Goal: Task Accomplishment & Management: Complete application form

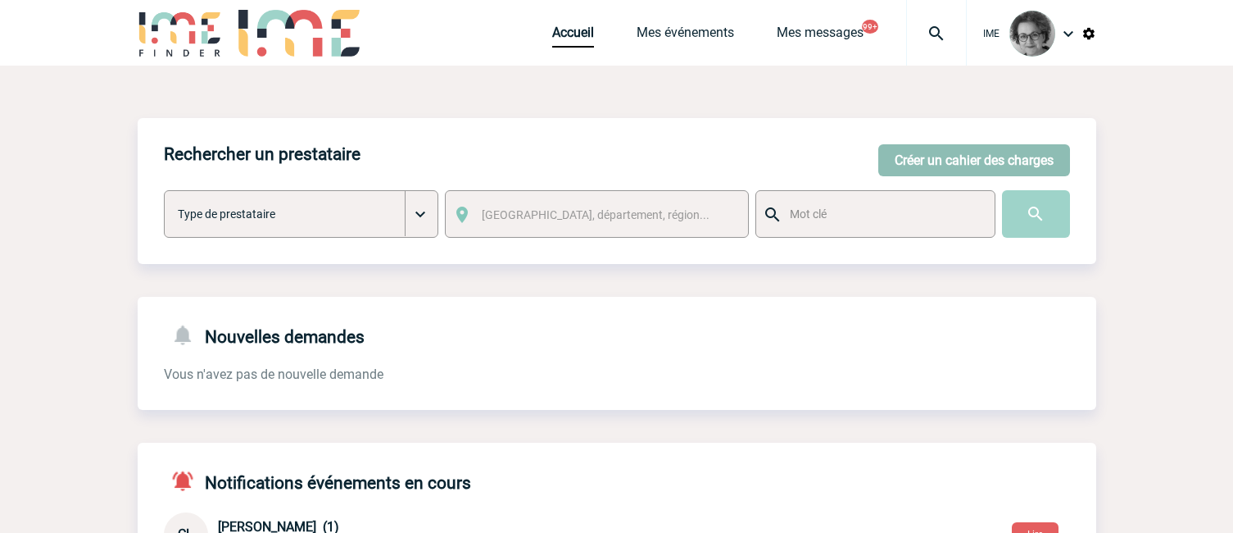
click at [946, 156] on button "Créer un cahier des charges" at bounding box center [974, 160] width 192 height 32
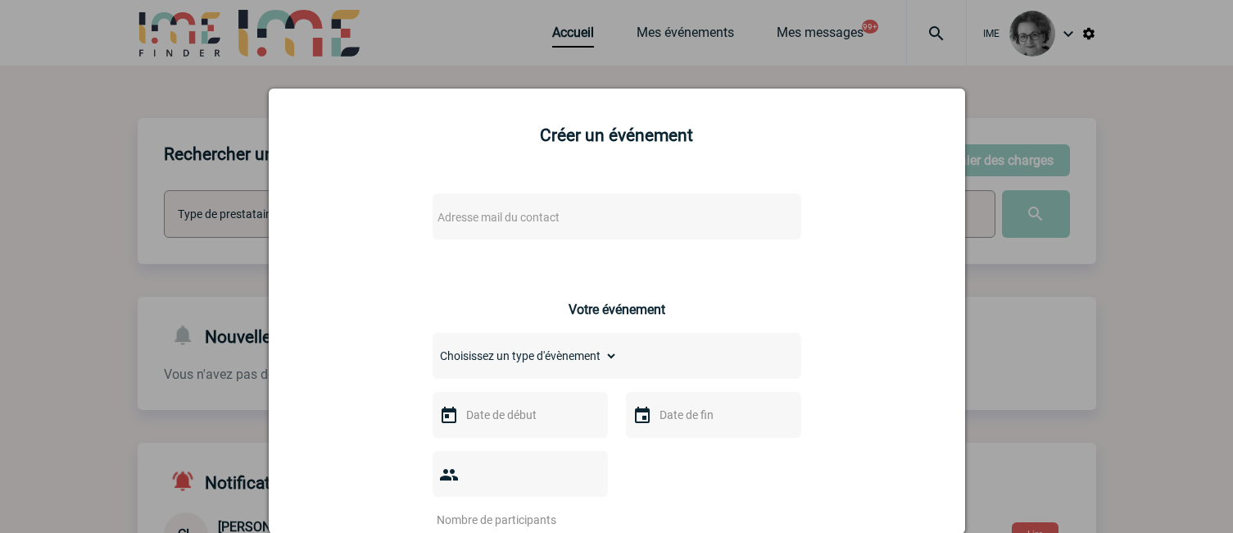
click at [674, 209] on span "Adresse mail du contact" at bounding box center [574, 217] width 287 height 23
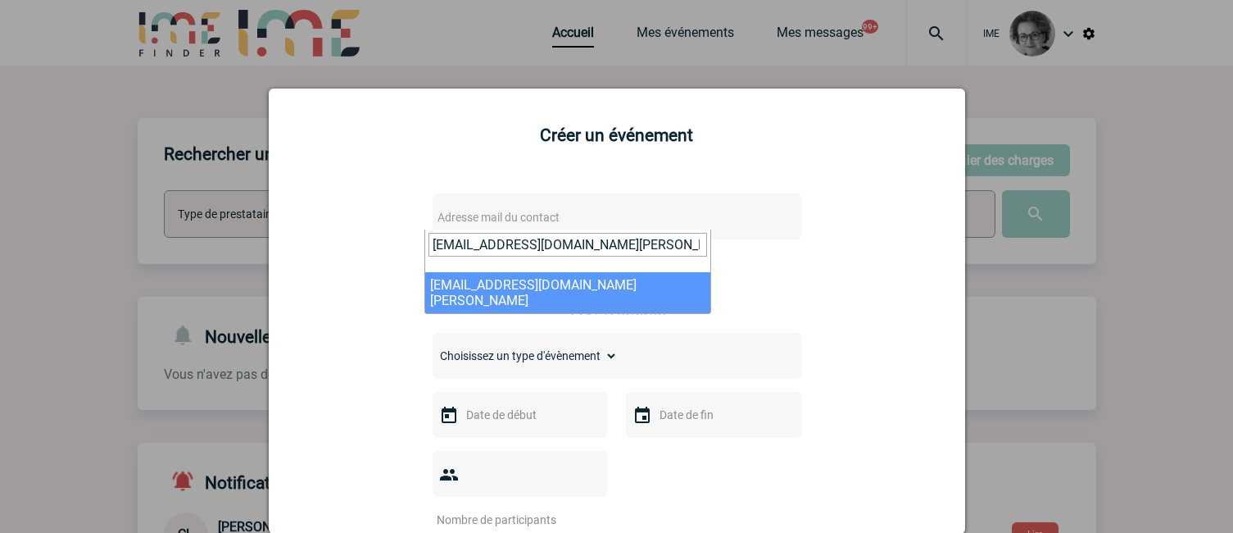
type input "ludivine.platon@avec-olga.com"
select select "132806"
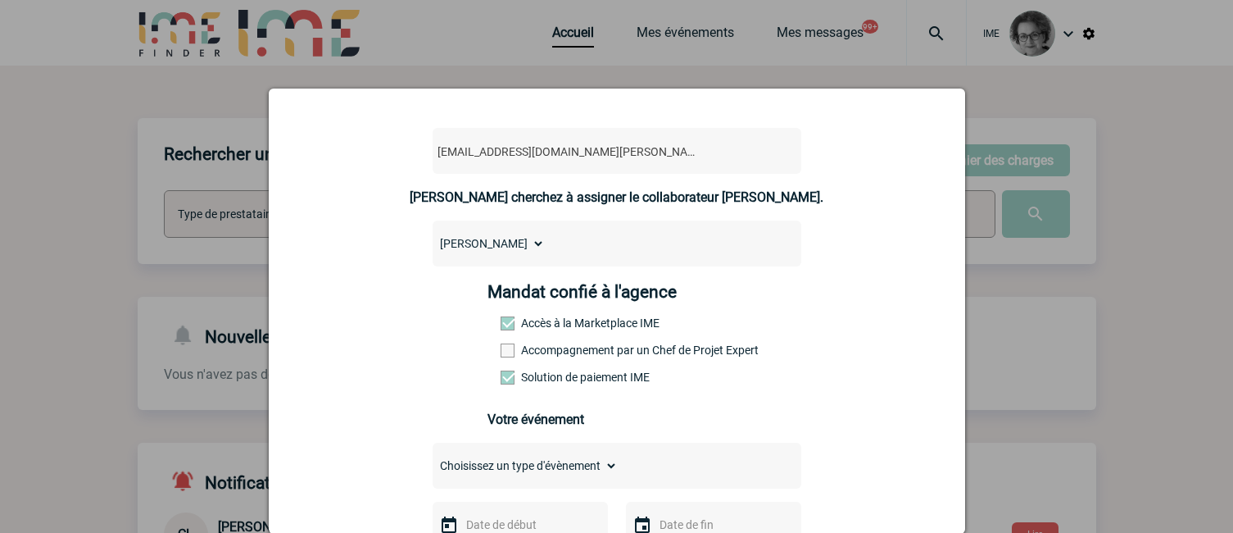
scroll to position [246, 0]
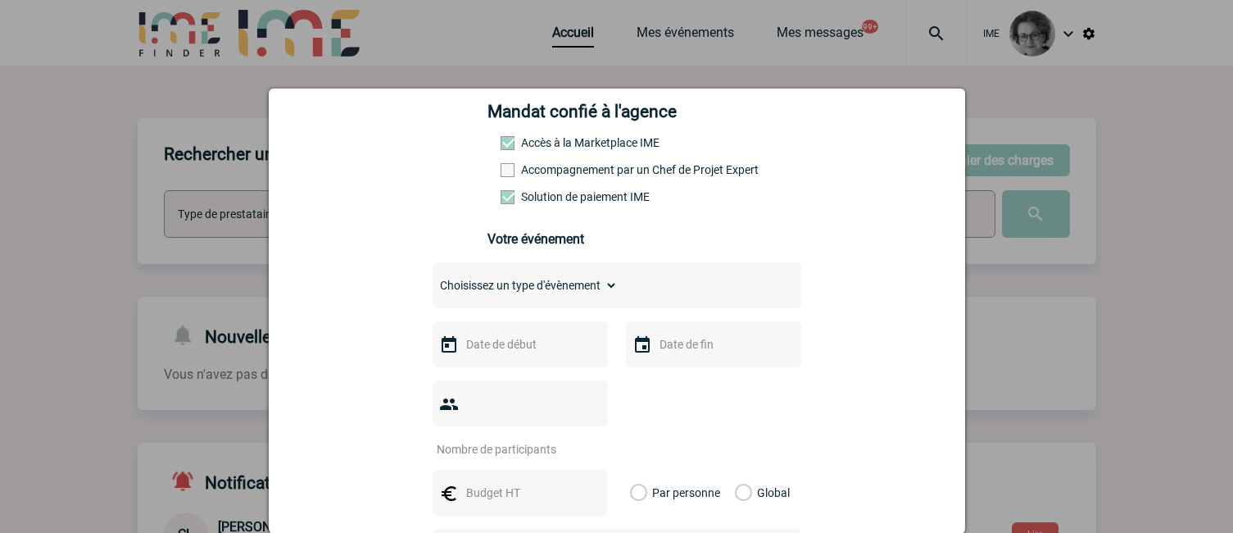
click at [573, 174] on label "Accompagnement par un Chef de Projet Expert" at bounding box center [537, 169] width 72 height 13
click at [0, 0] on input "Accompagnement par un Chef de Projet Expert" at bounding box center [0, 0] width 0 height 0
click at [592, 288] on select "Choisissez un type d'évènement Séminaire avec nuitée Séminaire sans nuitée Repa…" at bounding box center [525, 285] width 185 height 23
select select "1"
click at [433, 278] on select "Choisissez un type d'évènement Séminaire avec nuitée Séminaire sans nuitée Repa…" at bounding box center [525, 285] width 185 height 23
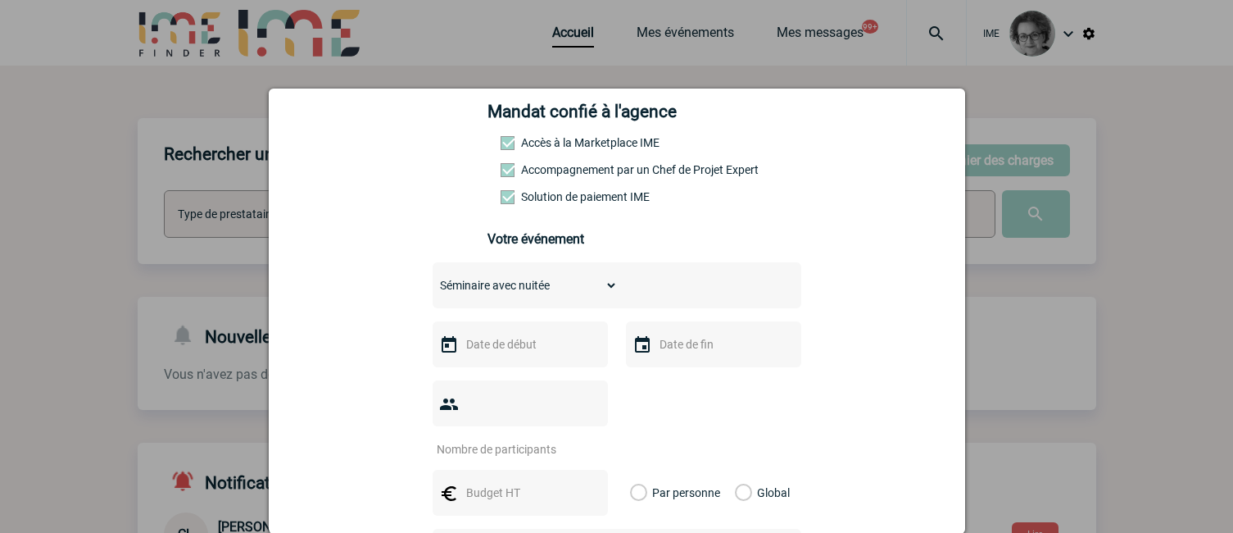
click at [537, 353] on input "text" at bounding box center [518, 344] width 113 height 21
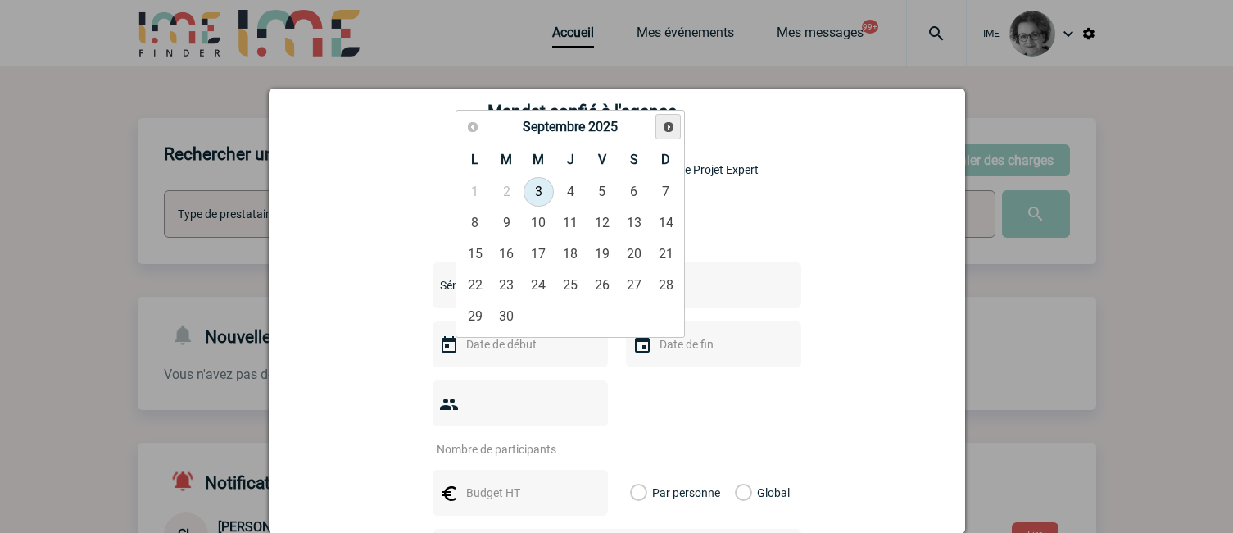
click at [670, 126] on span "Suivant" at bounding box center [668, 126] width 13 height 13
click at [670, 125] on span "Suivant" at bounding box center [668, 126] width 13 height 13
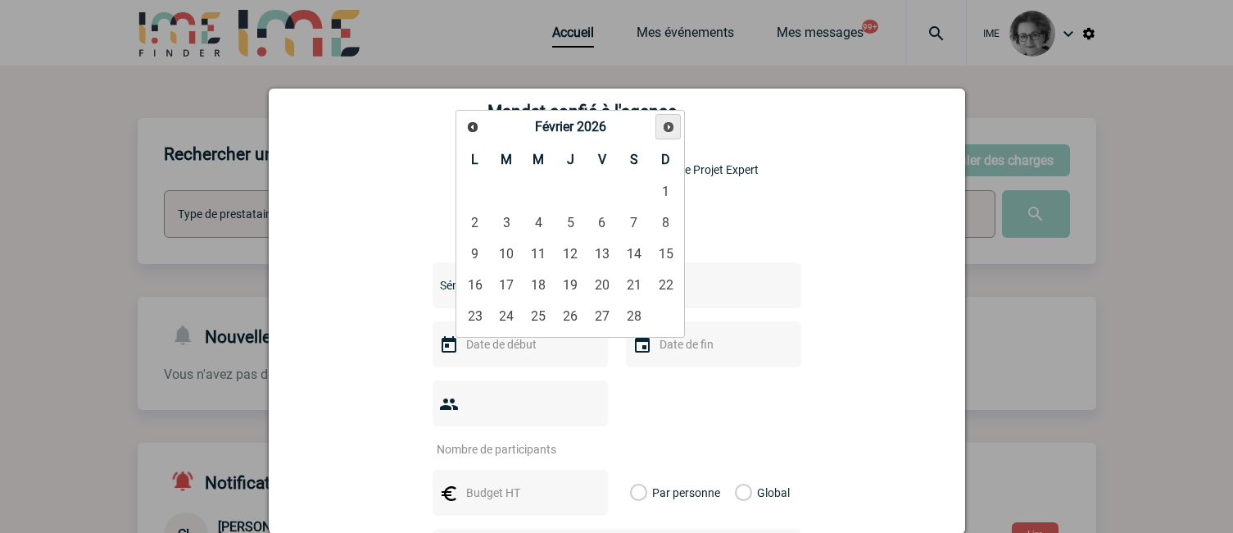
click at [670, 125] on span "Suivant" at bounding box center [668, 126] width 13 height 13
click at [573, 286] on link "19" at bounding box center [571, 285] width 30 height 30
type input "19-03-2026"
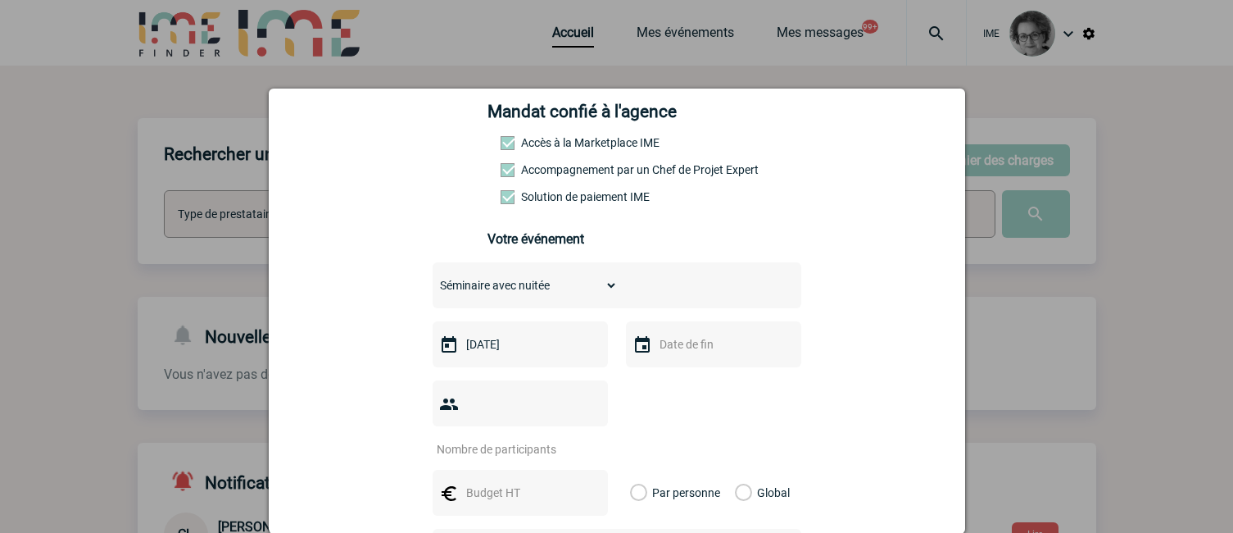
click at [690, 353] on input "text" at bounding box center [712, 344] width 113 height 21
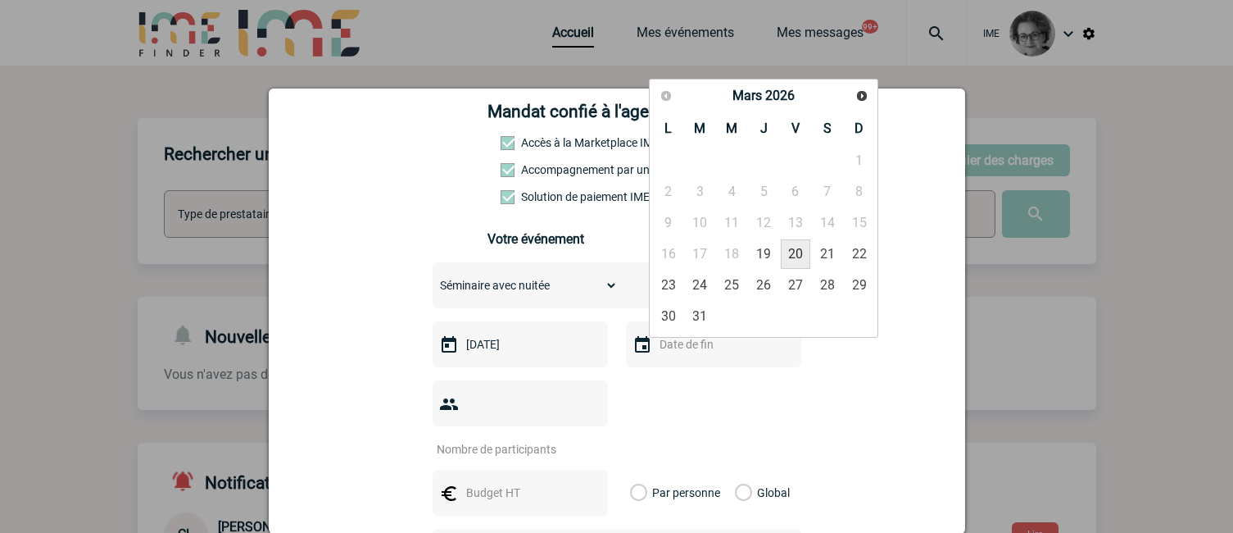
click at [789, 250] on link "20" at bounding box center [796, 254] width 30 height 30
type input "20-03-2026"
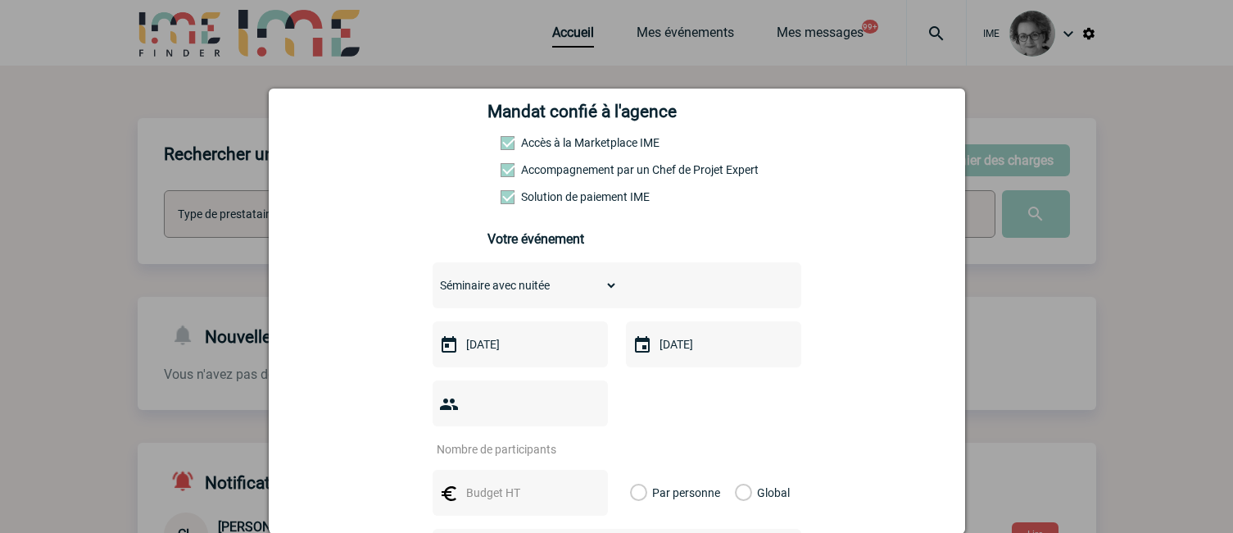
click at [526, 438] on input "number" at bounding box center [510, 448] width 154 height 21
type input "6"
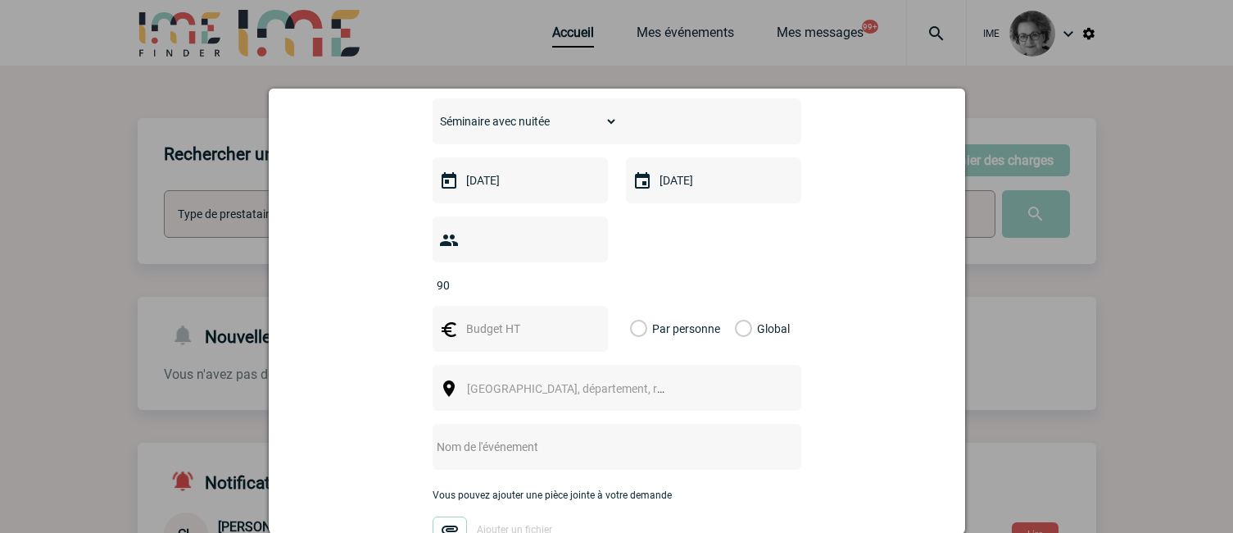
type input "90"
click at [506, 318] on input "text" at bounding box center [518, 328] width 113 height 21
type input "50000"
click at [742, 306] on label "Global" at bounding box center [740, 329] width 11 height 46
click at [0, 0] on input "Global" at bounding box center [0, 0] width 0 height 0
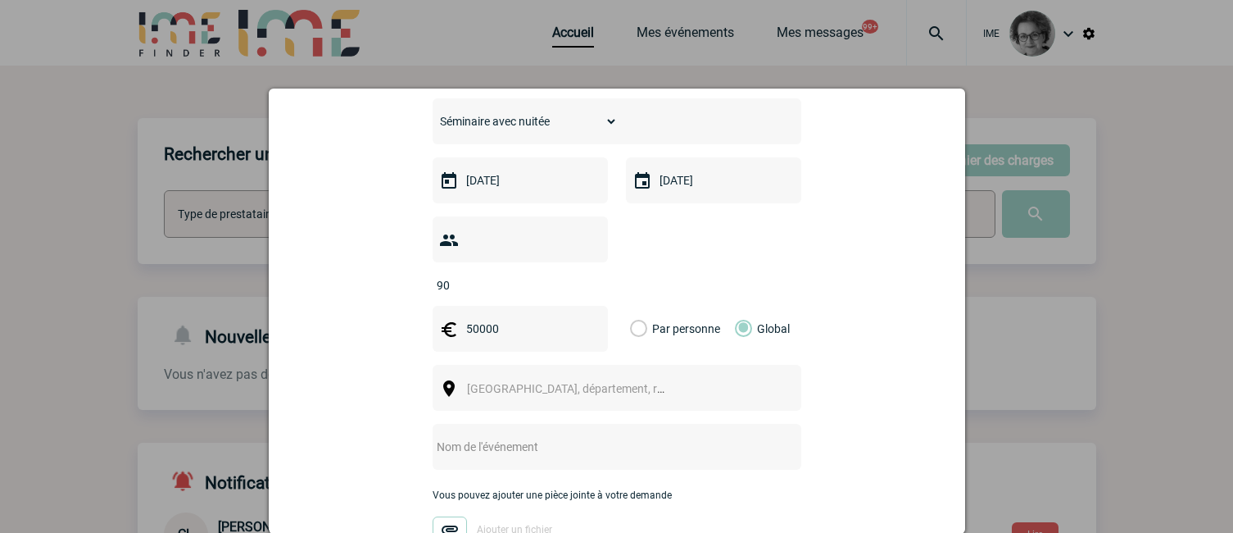
click at [633, 377] on span "Ville, département, région..." at bounding box center [573, 388] width 225 height 23
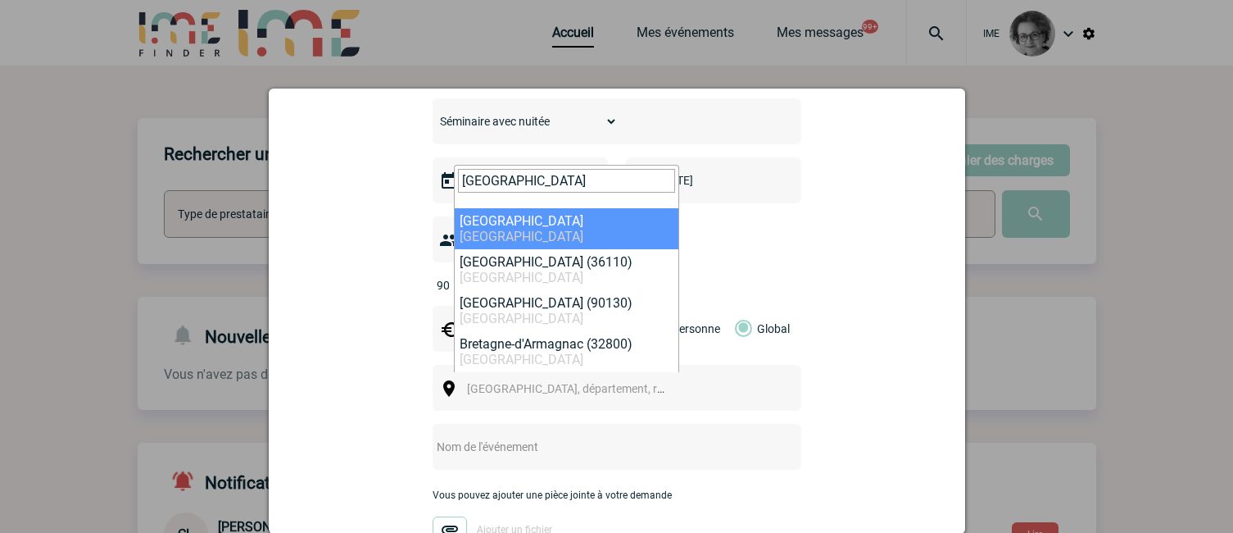
type input "Bretagne"
select select "1319"
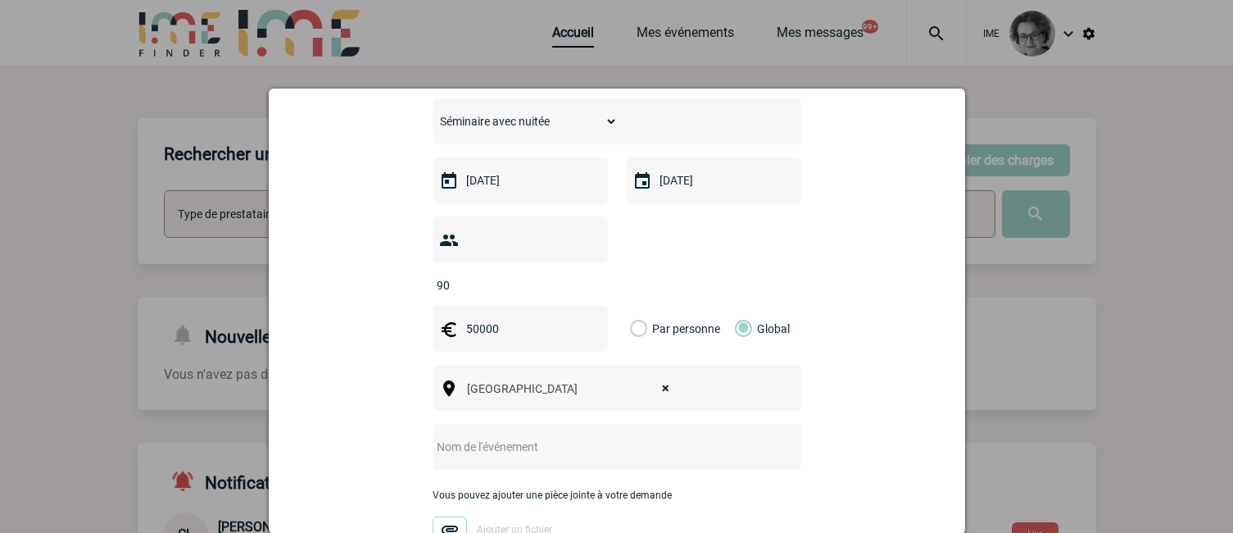
click at [556, 436] on input "text" at bounding box center [595, 446] width 325 height 21
click at [676, 436] on input "text" at bounding box center [595, 446] width 325 height 21
paste input "Séminaire force de vente"
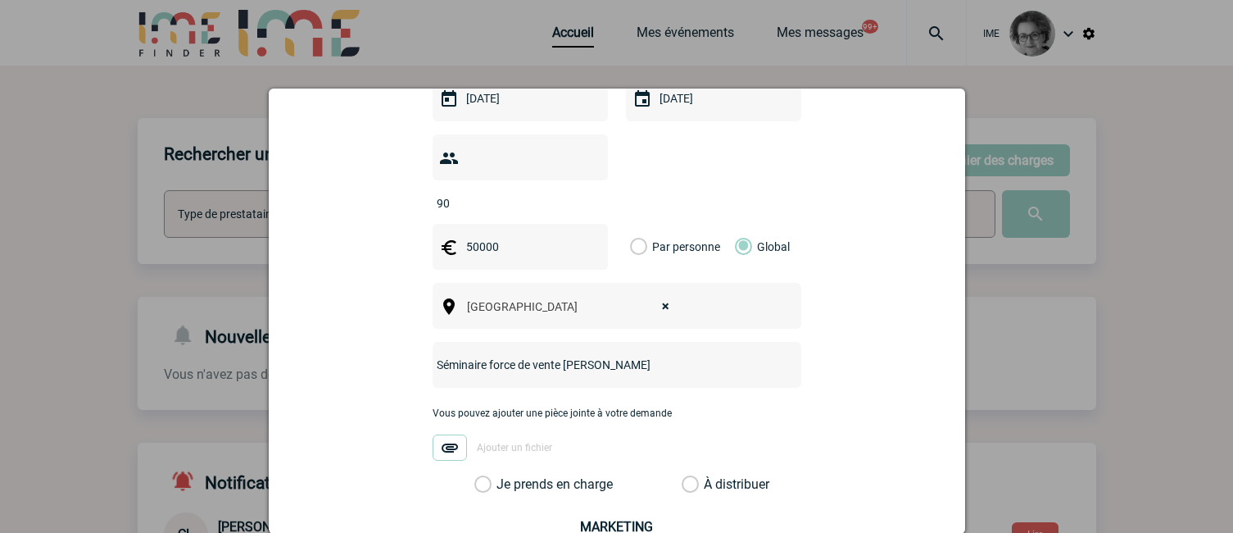
scroll to position [574, 0]
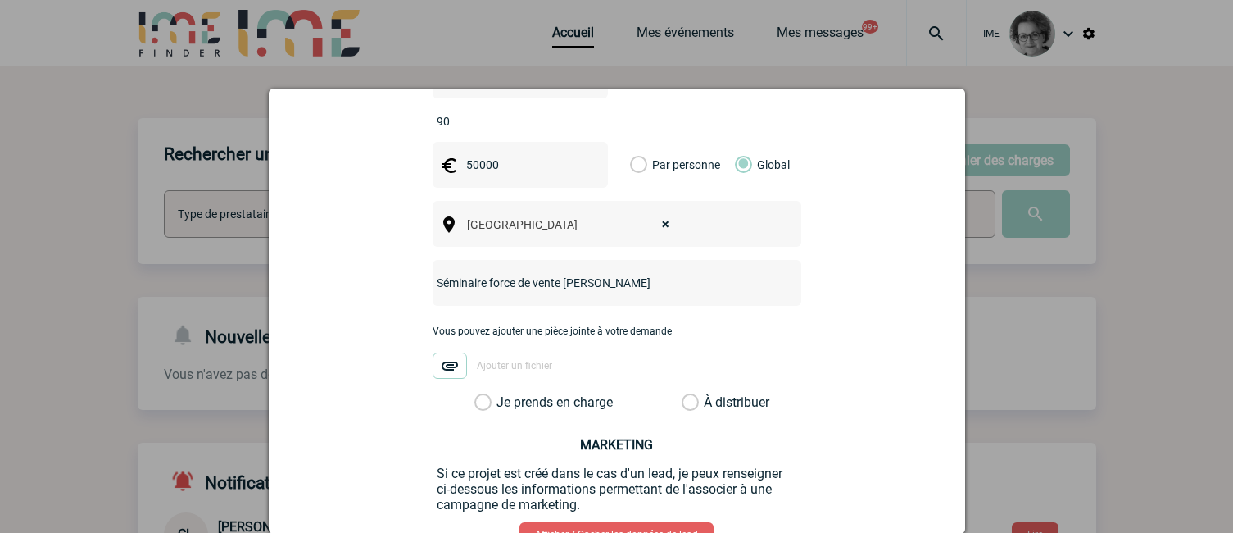
type input "Séminaire force de vente OLGA"
click at [502, 394] on label "Je prends en charge" at bounding box center [488, 402] width 28 height 16
click at [0, 0] on input "Je prends en charge" at bounding box center [0, 0] width 0 height 0
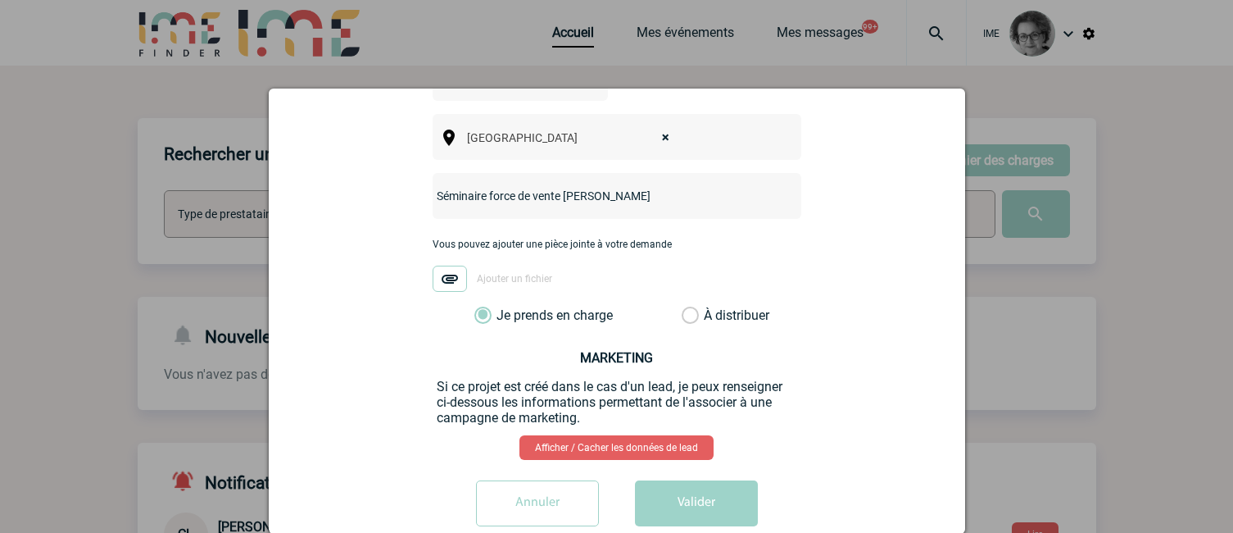
scroll to position [664, 0]
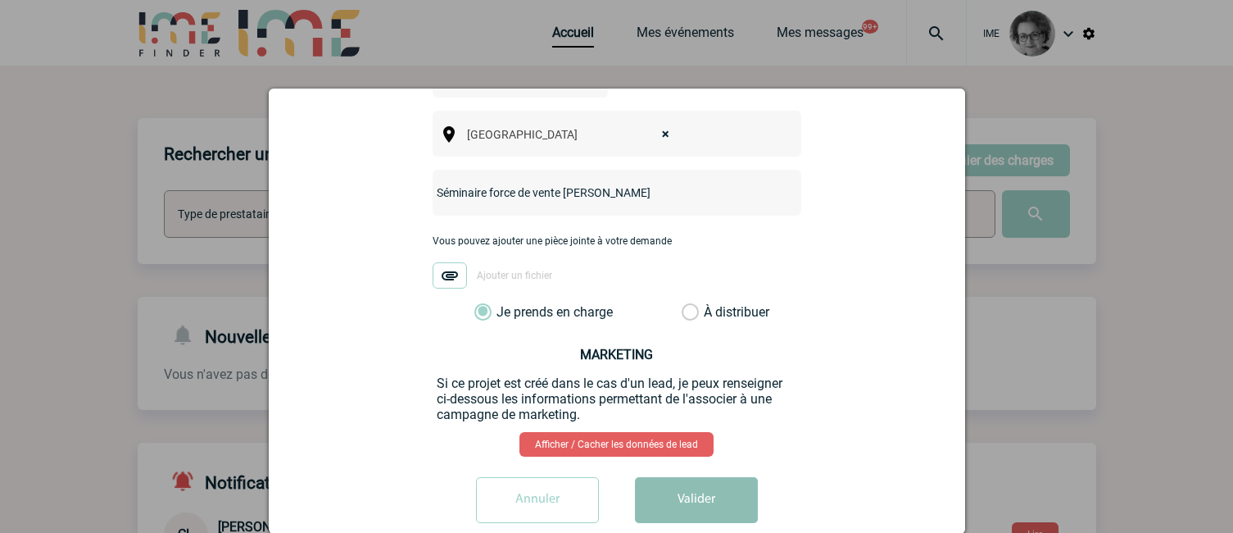
click at [683, 479] on button "Valider" at bounding box center [696, 500] width 123 height 46
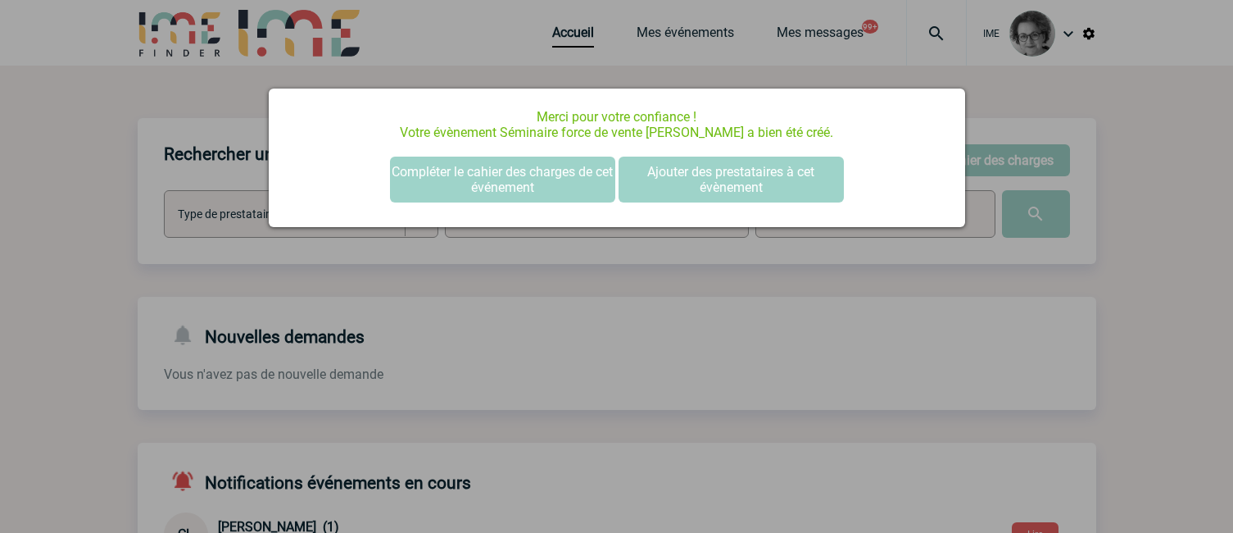
scroll to position [0, 0]
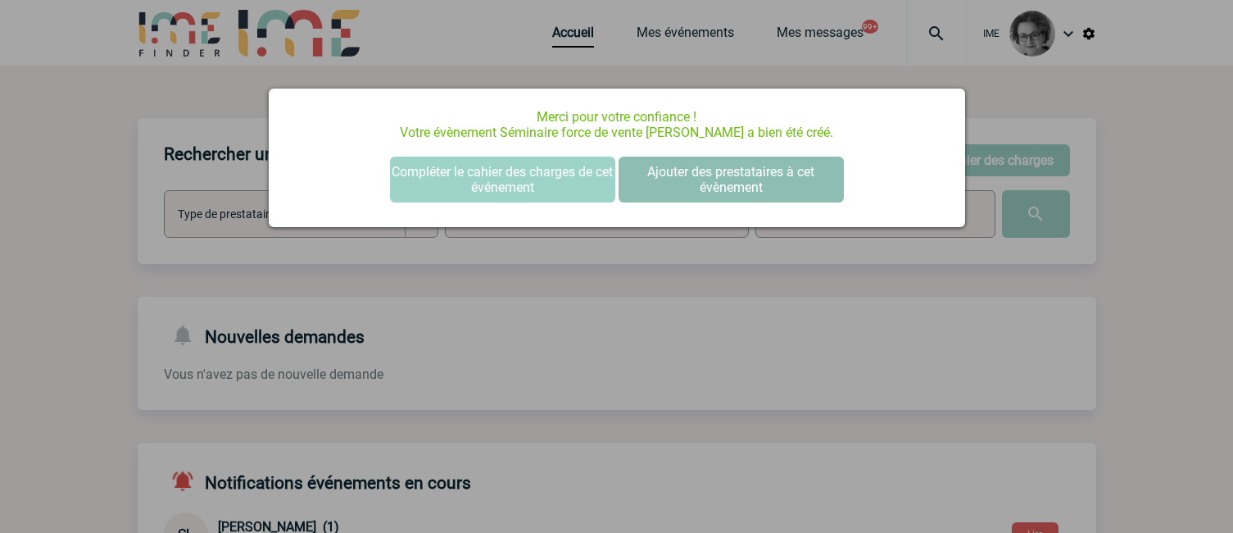
click at [706, 185] on button "Ajouter des prestataires à cet évènement" at bounding box center [731, 180] width 225 height 46
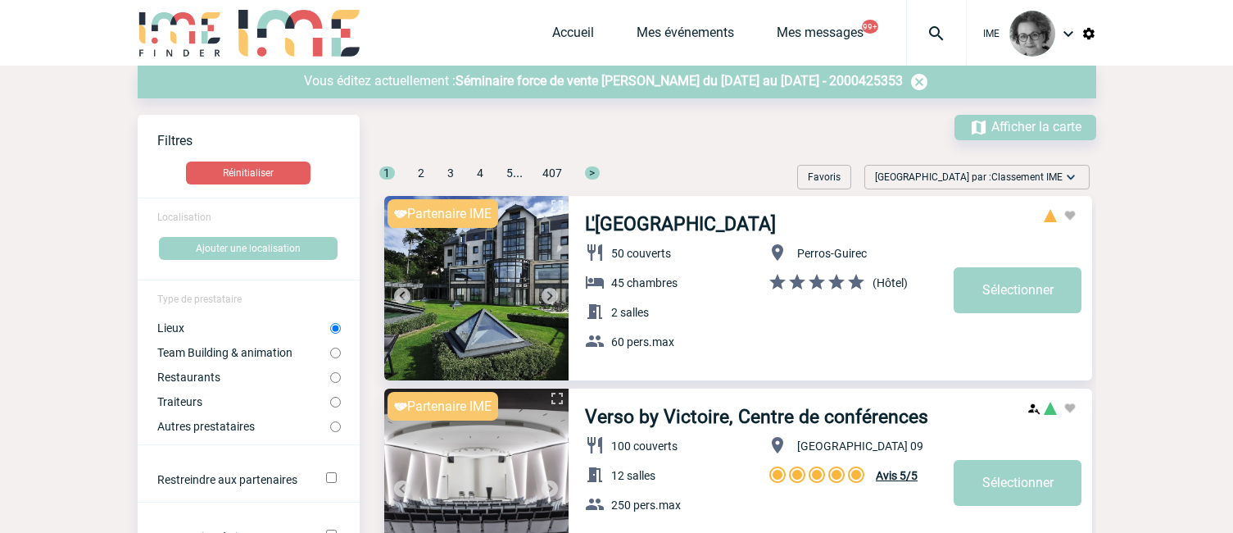
click at [589, 85] on span "Séminaire force de vente OLGA du 19 Mars 2026 au 20 Mars 2026 - 2000425353" at bounding box center [679, 81] width 447 height 16
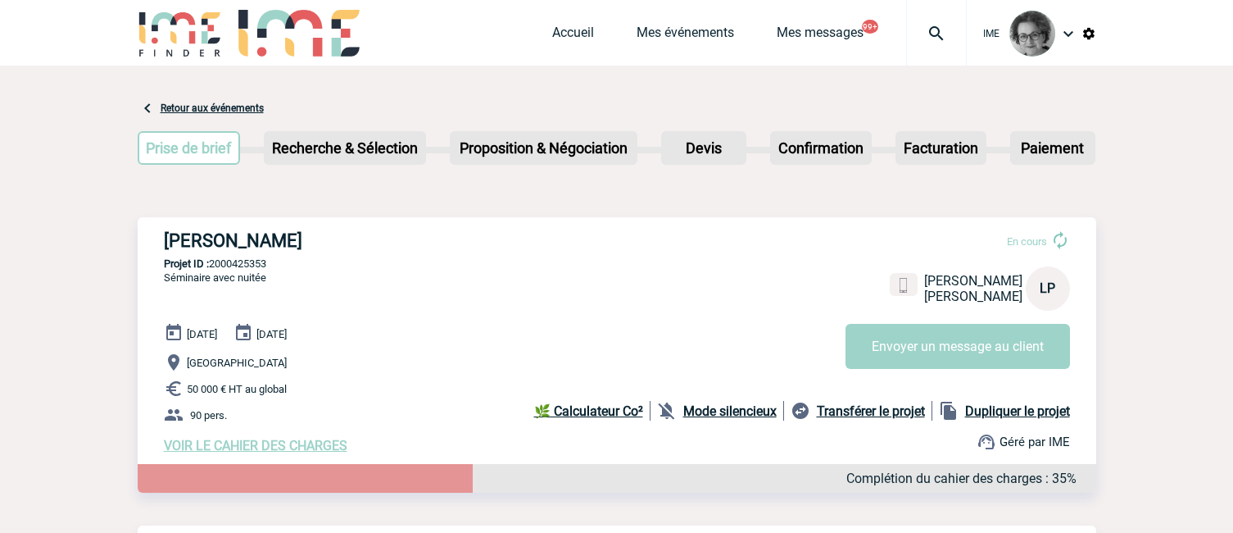
drag, startPoint x: 166, startPoint y: 242, endPoint x: 365, endPoint y: 246, distance: 198.3
click at [365, 246] on h3 "[PERSON_NAME]" at bounding box center [410, 240] width 492 height 20
copy h3 "[PERSON_NAME]"
drag, startPoint x: 280, startPoint y: 269, endPoint x: 212, endPoint y: 268, distance: 68.0
click at [212, 268] on p "Projet ID : 2000425353" at bounding box center [617, 263] width 959 height 12
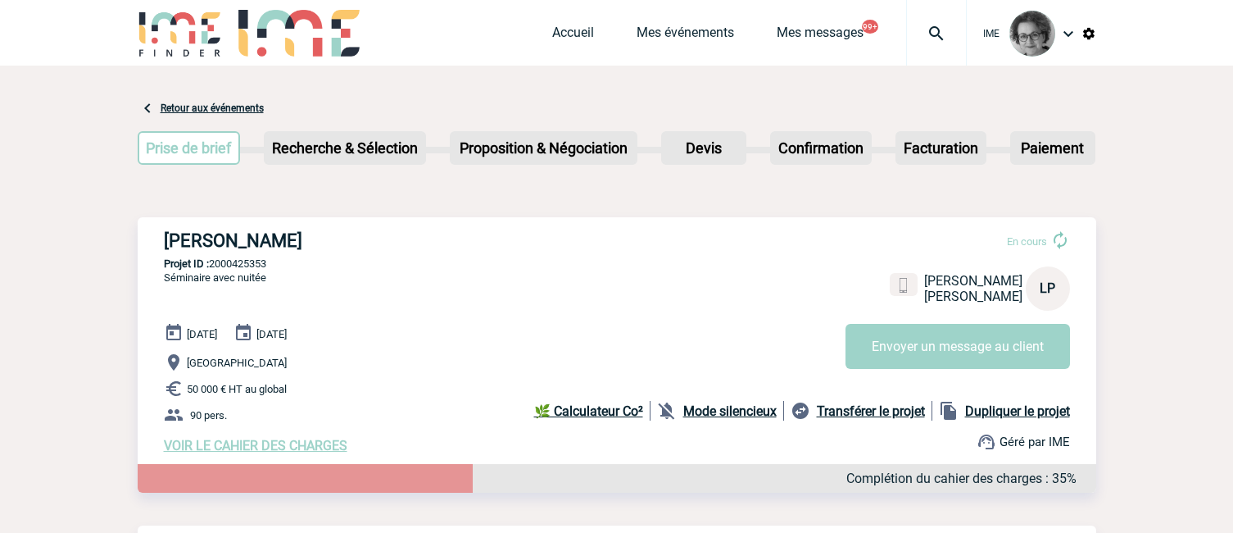
copy p "2000425353"
click at [369, 415] on p "90 pers." at bounding box center [630, 415] width 933 height 20
click at [560, 34] on link "Accueil" at bounding box center [573, 36] width 42 height 23
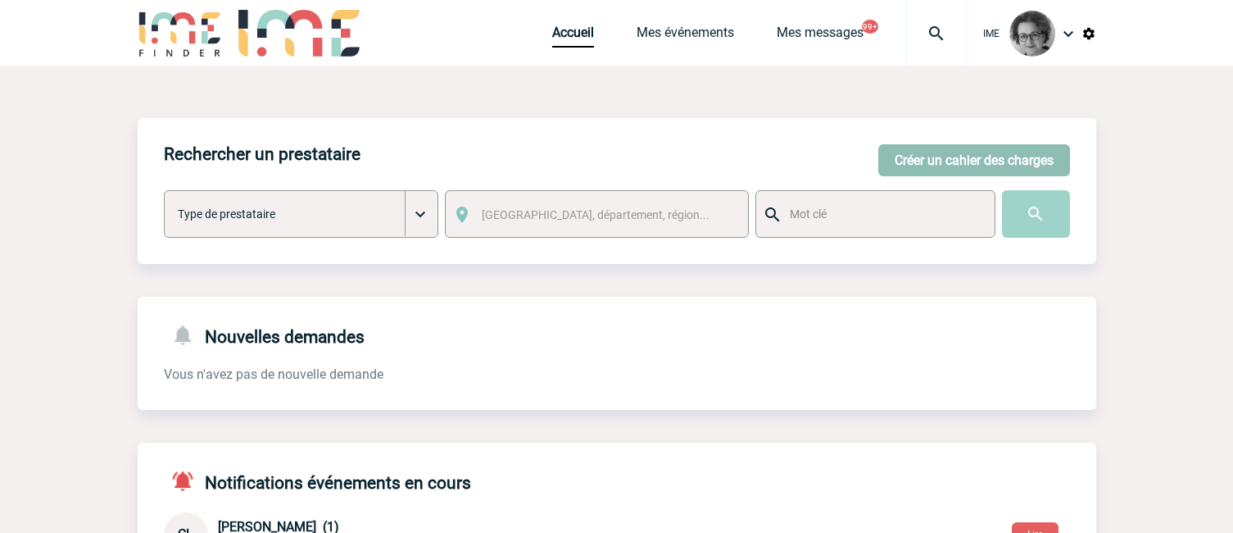
click at [981, 153] on button "Créer un cahier des charges" at bounding box center [974, 160] width 192 height 32
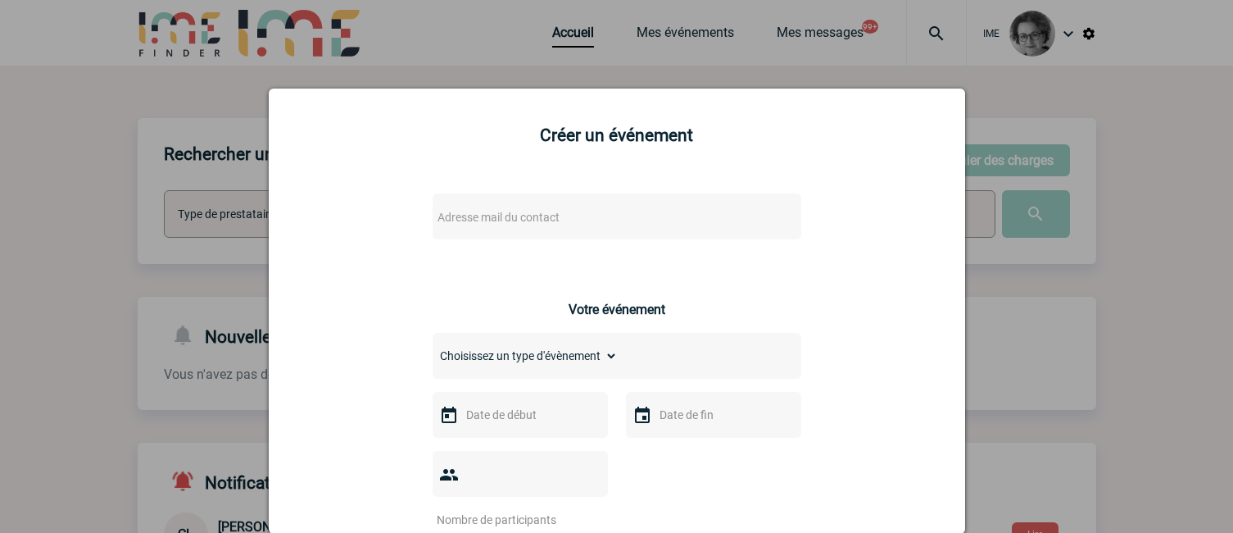
click at [668, 211] on span "Adresse mail du contact" at bounding box center [574, 217] width 287 height 23
type input "contact@celad.com"
click at [446, 43] on div at bounding box center [616, 266] width 1233 height 533
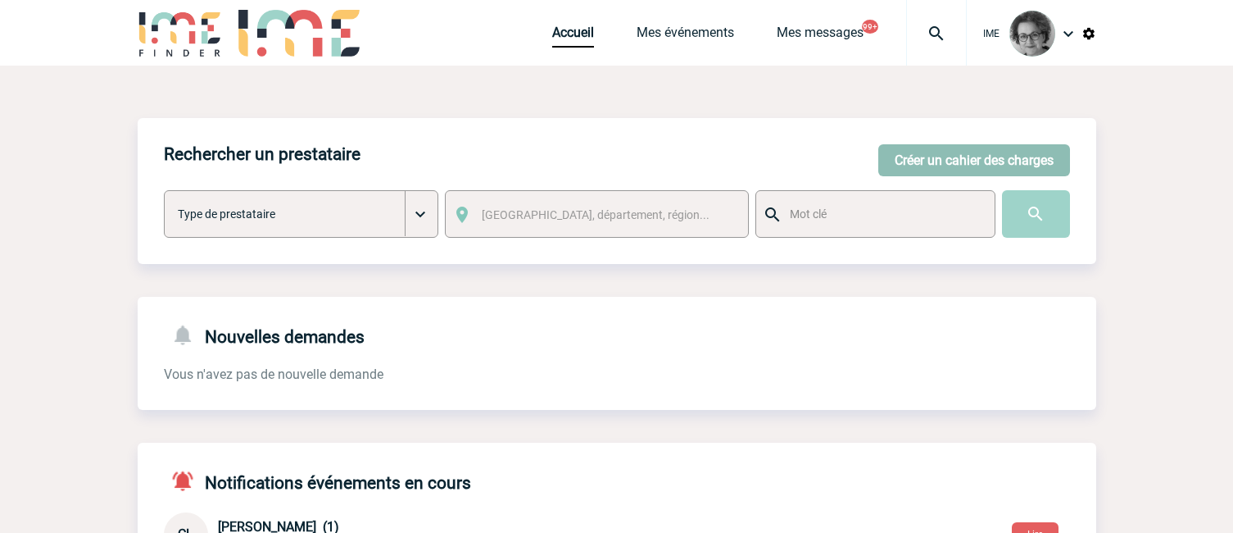
click at [939, 161] on button "Créer un cahier des charges" at bounding box center [974, 160] width 192 height 32
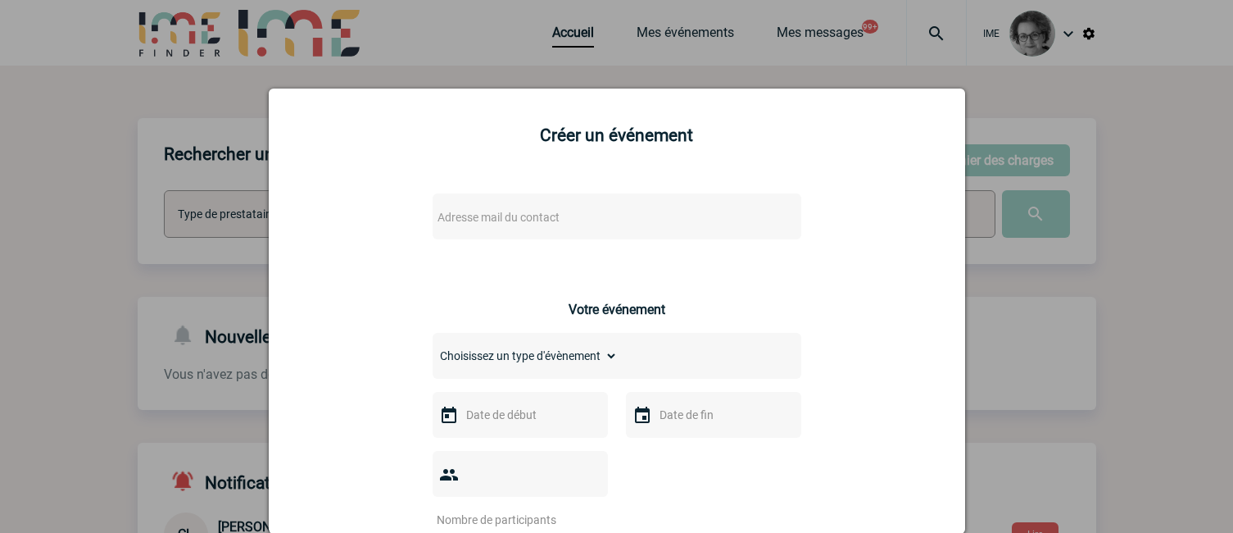
click at [618, 204] on div "Adresse mail du contact" at bounding box center [617, 216] width 369 height 46
click at [606, 217] on span "Adresse mail du contact" at bounding box center [574, 217] width 287 height 23
click at [527, 246] on input "contact@celad.com" at bounding box center [568, 245] width 279 height 24
click at [563, 245] on input "contact@celad.com" at bounding box center [568, 245] width 279 height 24
click at [567, 247] on input "contact@celad.com" at bounding box center [568, 245] width 279 height 24
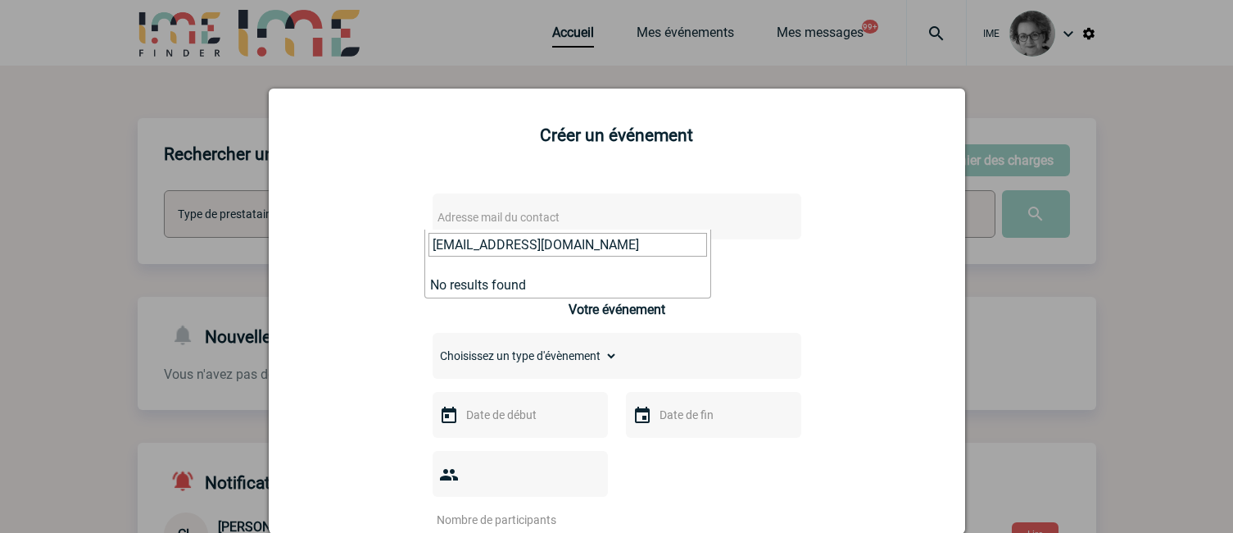
type input "contact@celad.com"
drag, startPoint x: 606, startPoint y: 259, endPoint x: 588, endPoint y: 257, distance: 18.9
click at [606, 259] on span "contact@celad.com" at bounding box center [567, 250] width 285 height 43
click at [563, 248] on input "contact@celad.com" at bounding box center [568, 245] width 279 height 24
drag, startPoint x: 551, startPoint y: 243, endPoint x: 427, endPoint y: 243, distance: 124.6
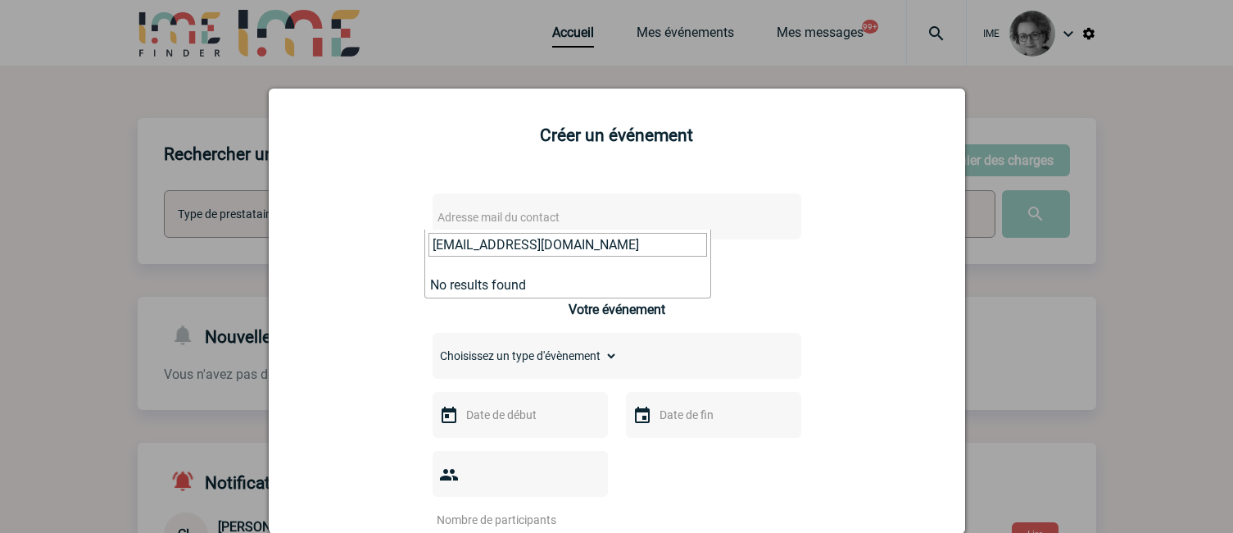
click at [427, 243] on span "contact@celad.com" at bounding box center [567, 250] width 285 height 43
click at [550, 243] on input "search" at bounding box center [568, 245] width 279 height 24
paste input "contact@celad.com"
type input "contact@celad.com"
click at [1147, 276] on div at bounding box center [616, 266] width 1233 height 533
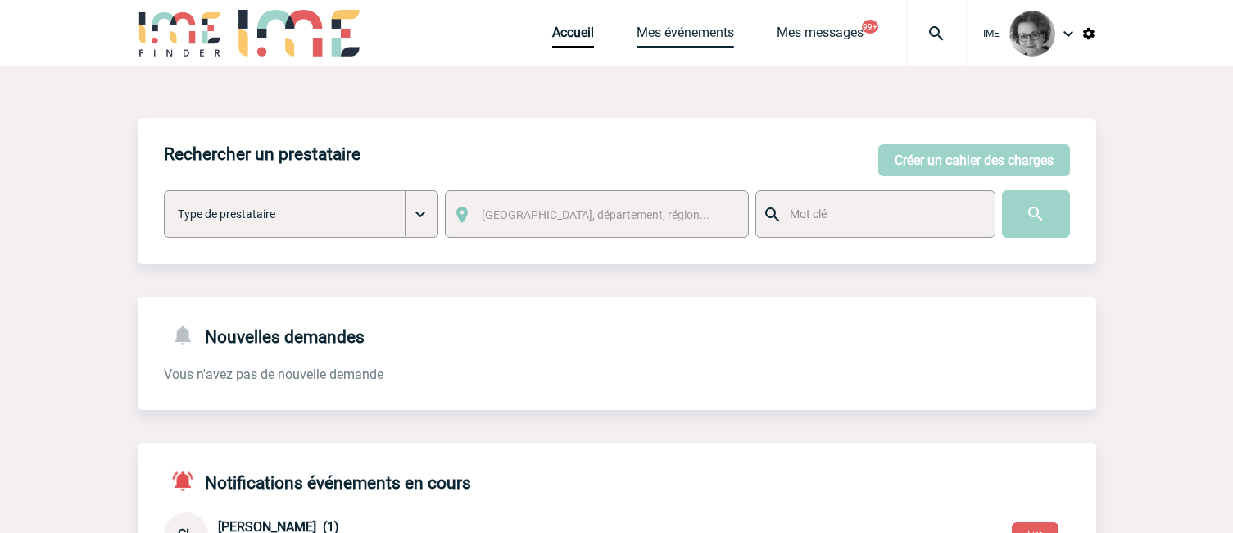
click at [694, 33] on link "Mes événements" at bounding box center [686, 36] width 98 height 23
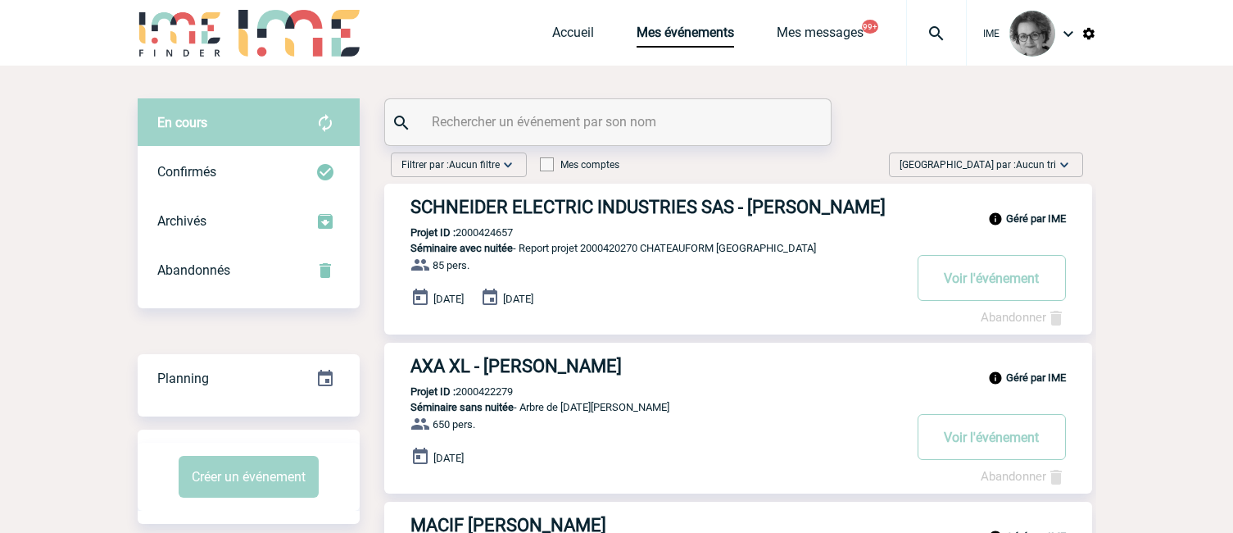
click at [617, 120] on input "text" at bounding box center [610, 122] width 365 height 24
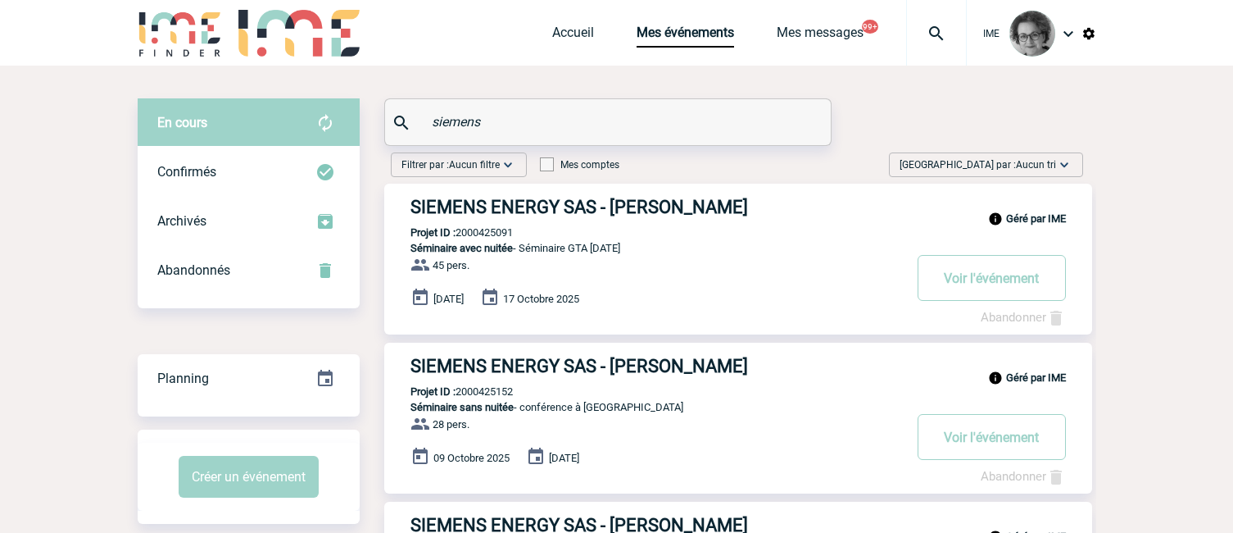
drag, startPoint x: 502, startPoint y: 125, endPoint x: 411, endPoint y: 124, distance: 91.8
click at [411, 124] on div "siemens" at bounding box center [608, 122] width 446 height 46
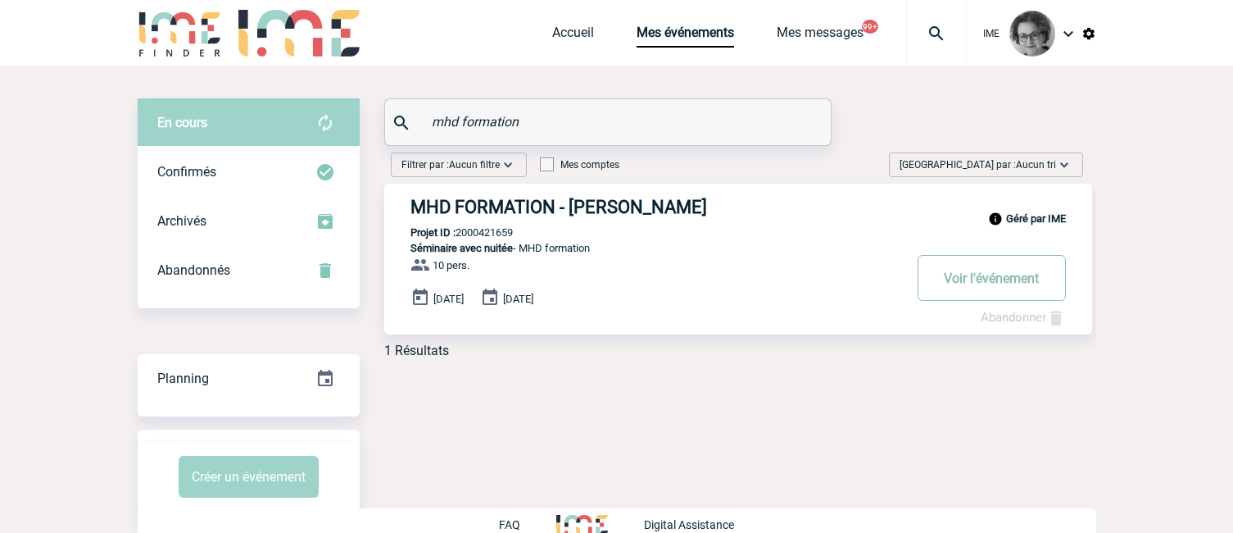
type input "mhd formation"
click at [976, 280] on button "Voir l'événement" at bounding box center [992, 278] width 148 height 46
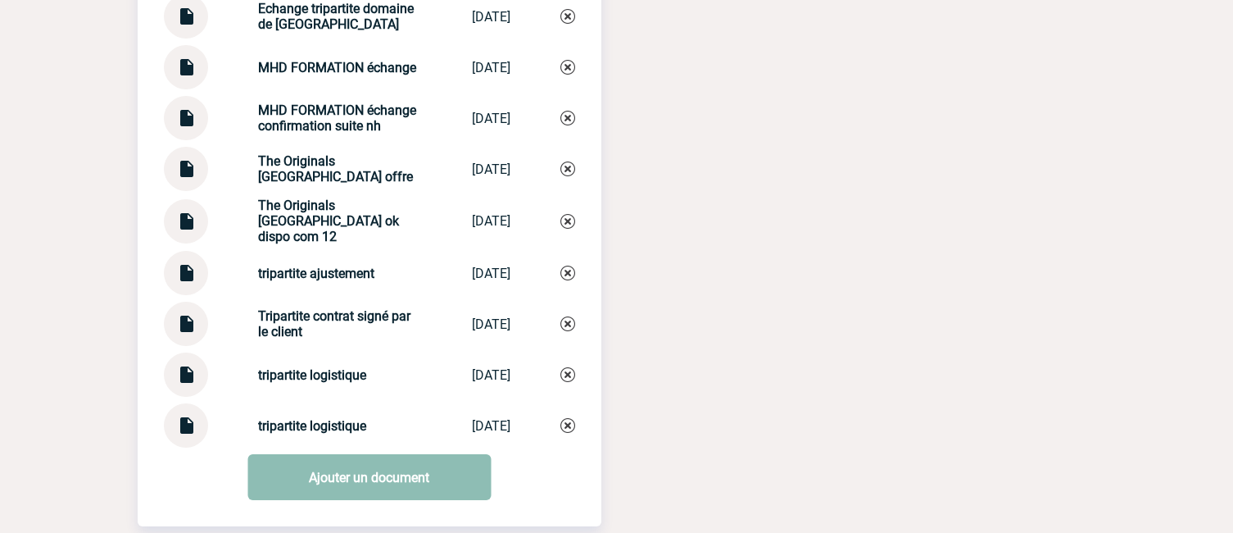
scroll to position [2458, 0]
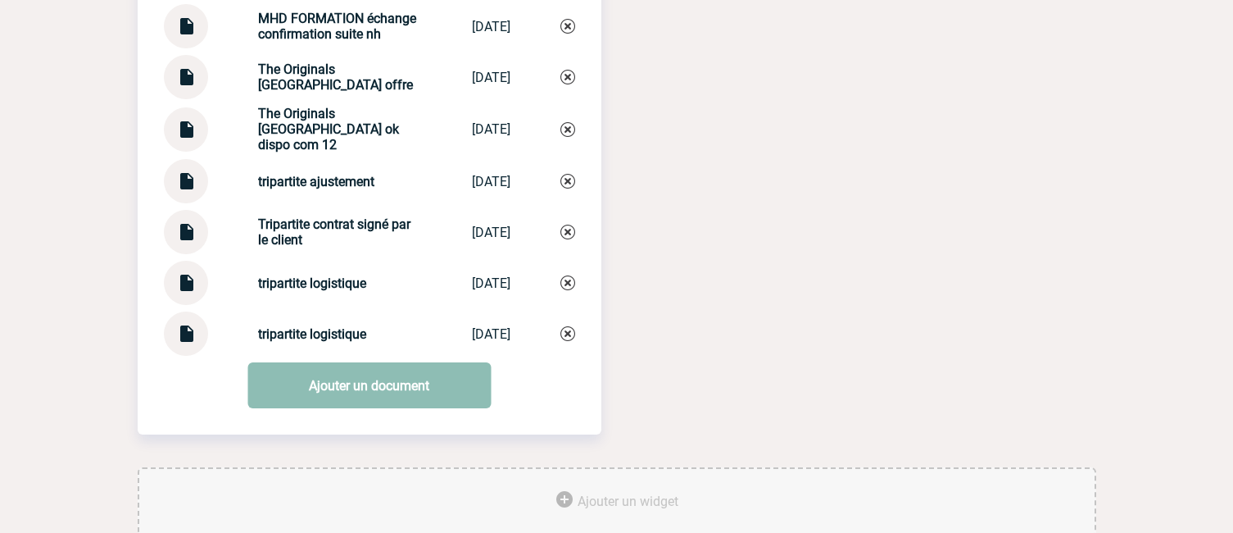
click at [402, 397] on link "Ajouter un document" at bounding box center [368, 385] width 243 height 46
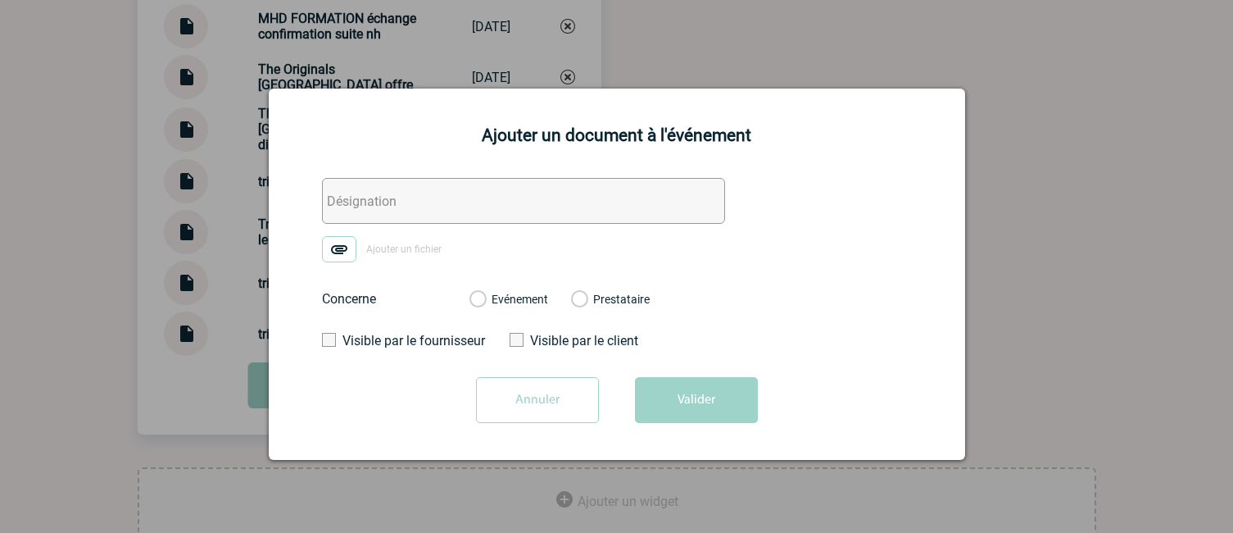
click at [399, 210] on input "text" at bounding box center [523, 201] width 403 height 46
type input "Domaine de Roiffé double de facture"
click at [485, 301] on label "Evénement" at bounding box center [478, 300] width 16 height 15
click at [0, 0] on input "Evénement" at bounding box center [0, 0] width 0 height 0
click at [334, 253] on img at bounding box center [339, 249] width 34 height 26
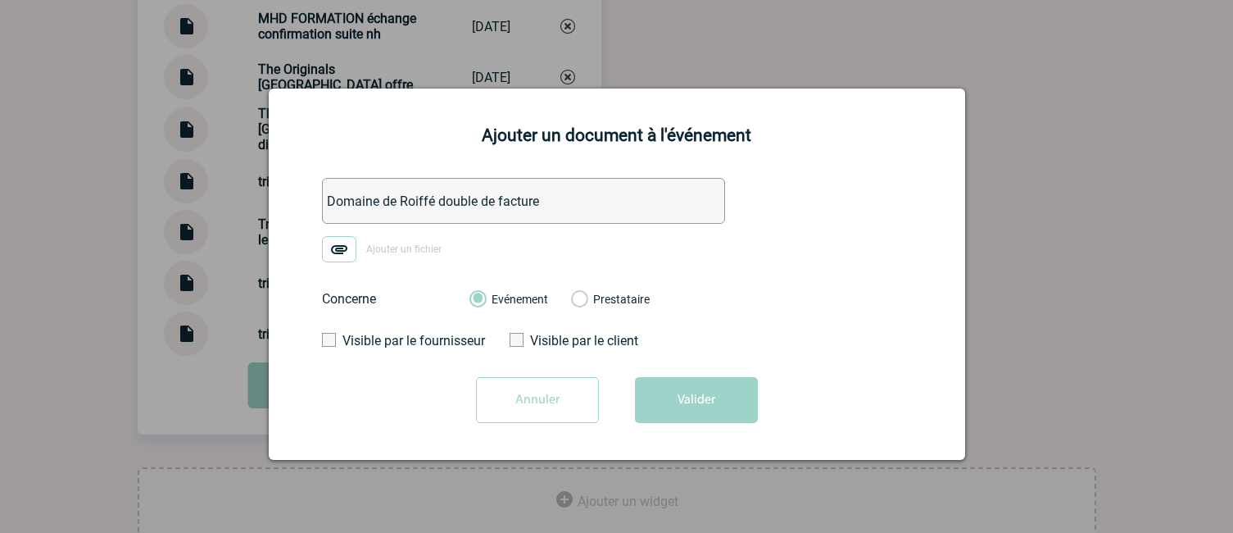
click at [0, 0] on input "Ajouter un fichier" at bounding box center [0, 0] width 0 height 0
click at [691, 411] on button "Valider" at bounding box center [696, 400] width 123 height 46
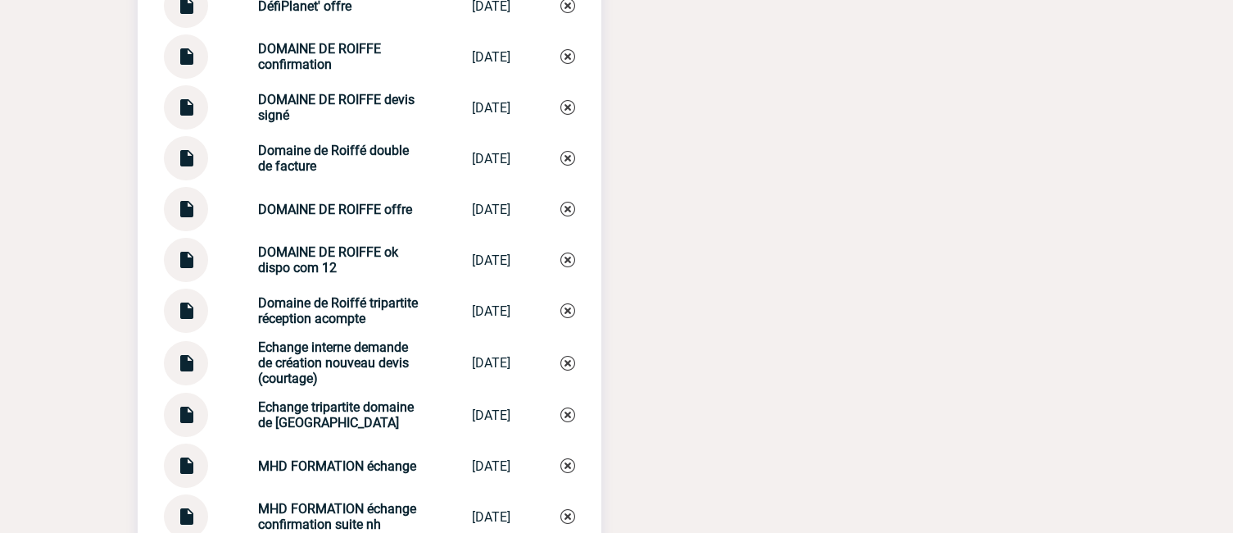
scroll to position [1967, 0]
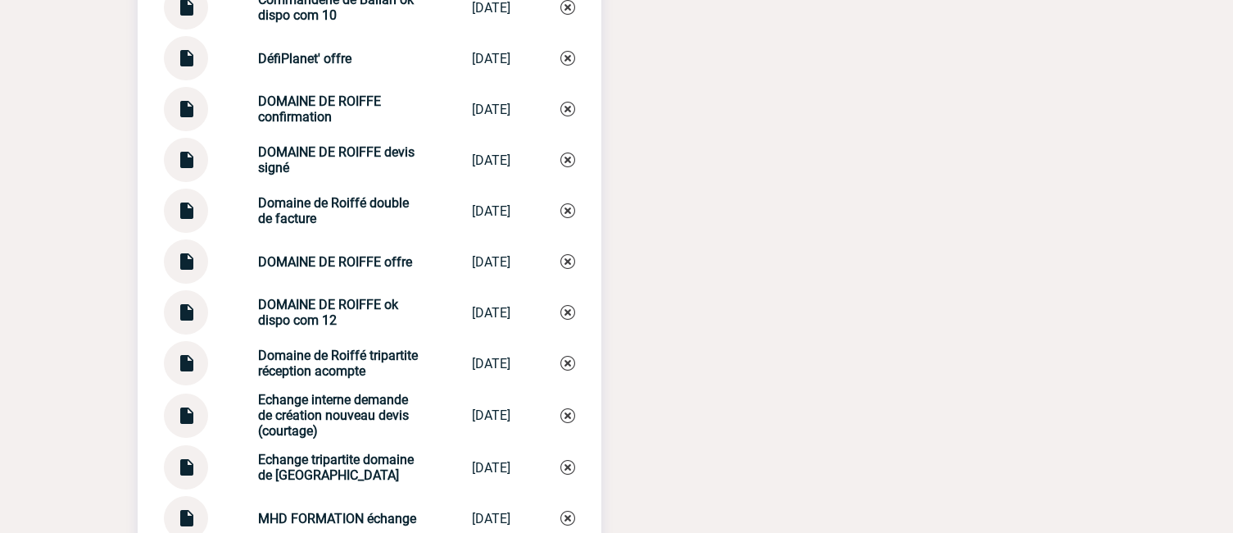
click at [188, 167] on img at bounding box center [185, 154] width 21 height 32
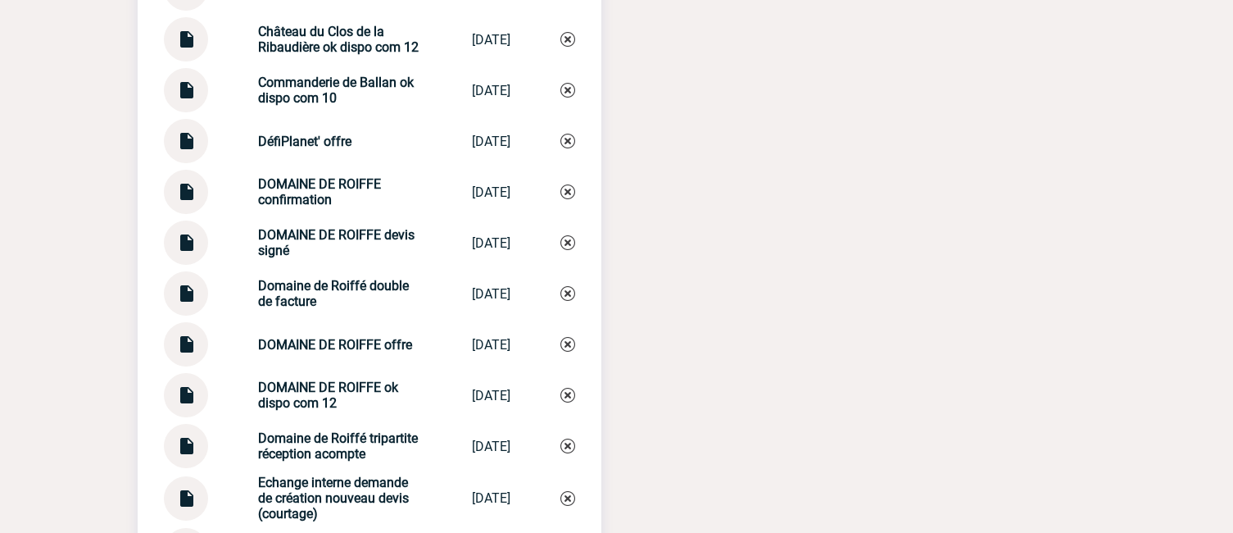
scroll to position [1885, 0]
click at [190, 195] on img at bounding box center [185, 185] width 21 height 32
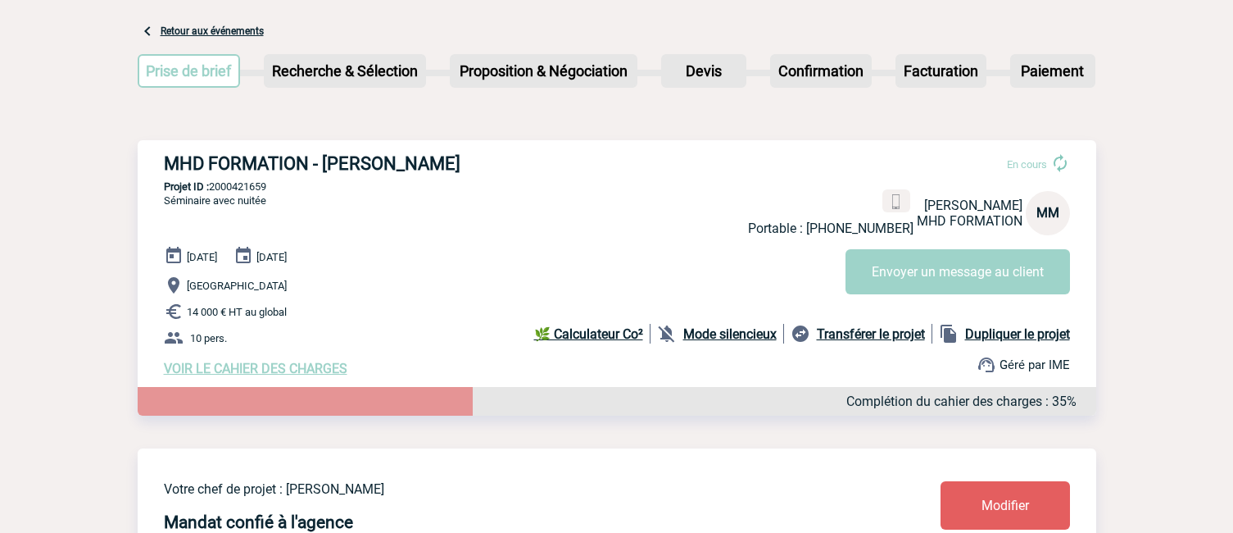
scroll to position [0, 0]
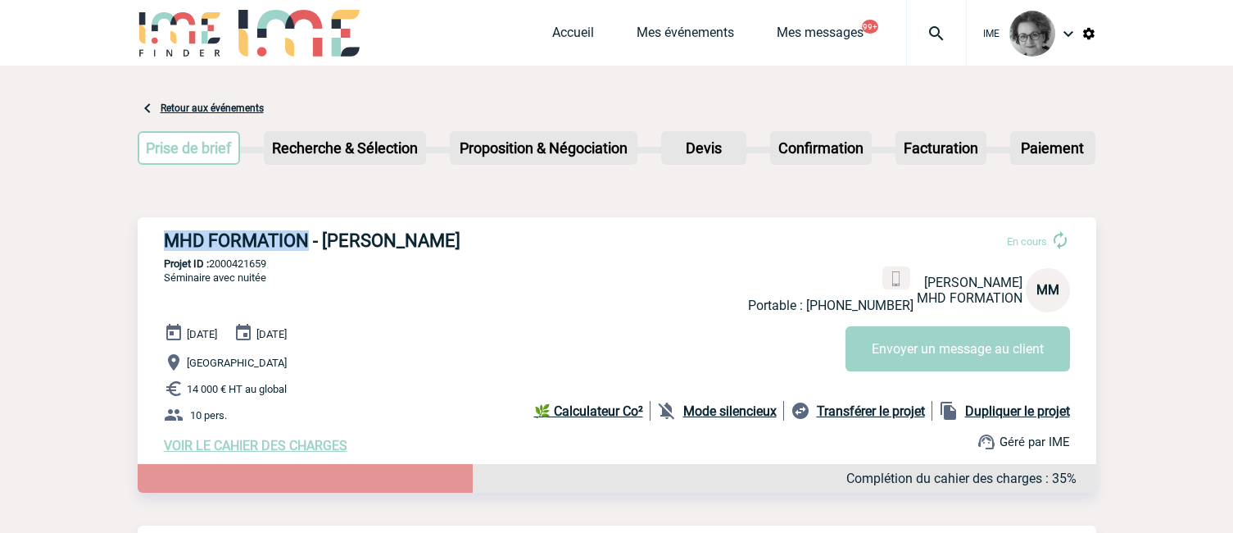
drag, startPoint x: 165, startPoint y: 238, endPoint x: 310, endPoint y: 242, distance: 145.1
click at [310, 242] on h3 "MHD FORMATION - Michel MATHERON" at bounding box center [410, 240] width 492 height 20
copy h3 "MHD FORMATION"
drag, startPoint x: 277, startPoint y: 269, endPoint x: 214, endPoint y: 268, distance: 63.1
click at [214, 268] on p "Projet ID : 2000421659" at bounding box center [617, 263] width 959 height 12
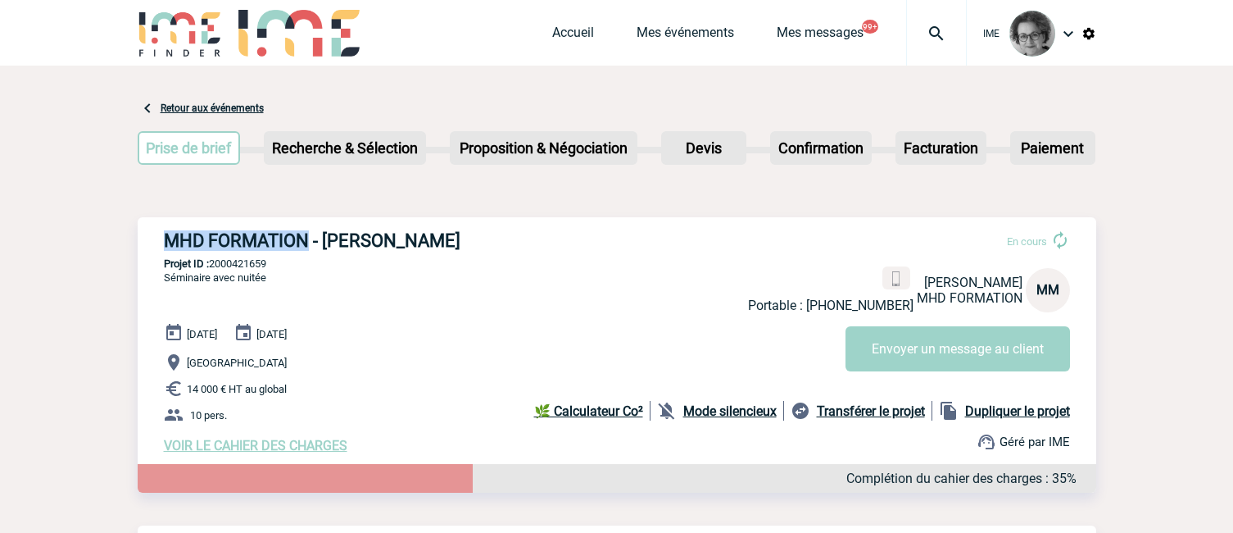
copy p "2000421659"
click at [683, 34] on link "Mes événements" at bounding box center [686, 36] width 98 height 23
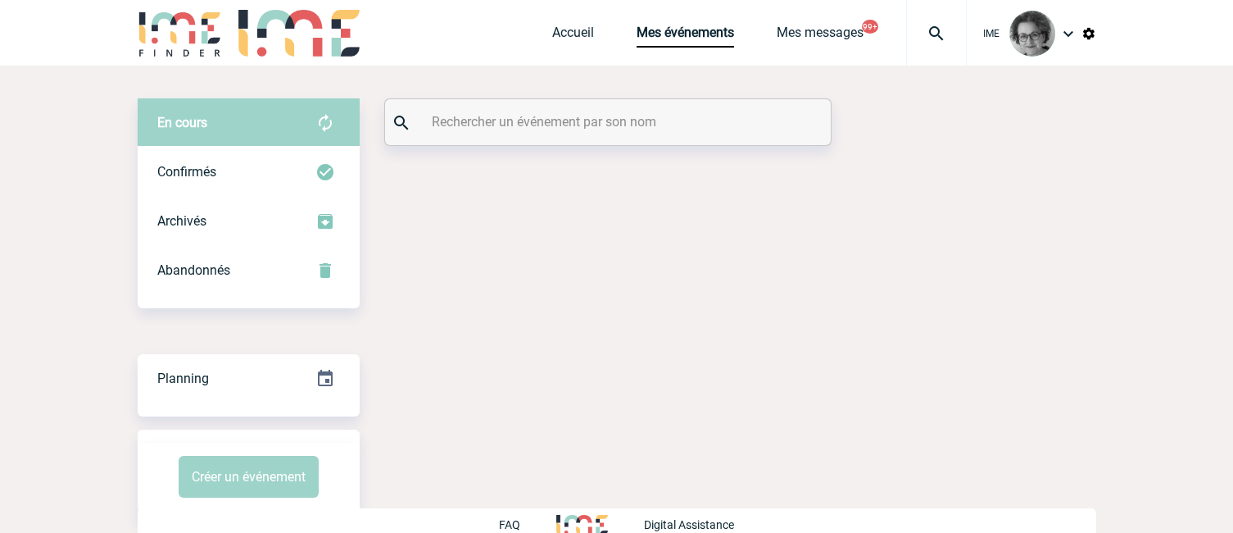
click at [540, 126] on input "text" at bounding box center [610, 122] width 365 height 24
paste input "INSTITUT CURIE"
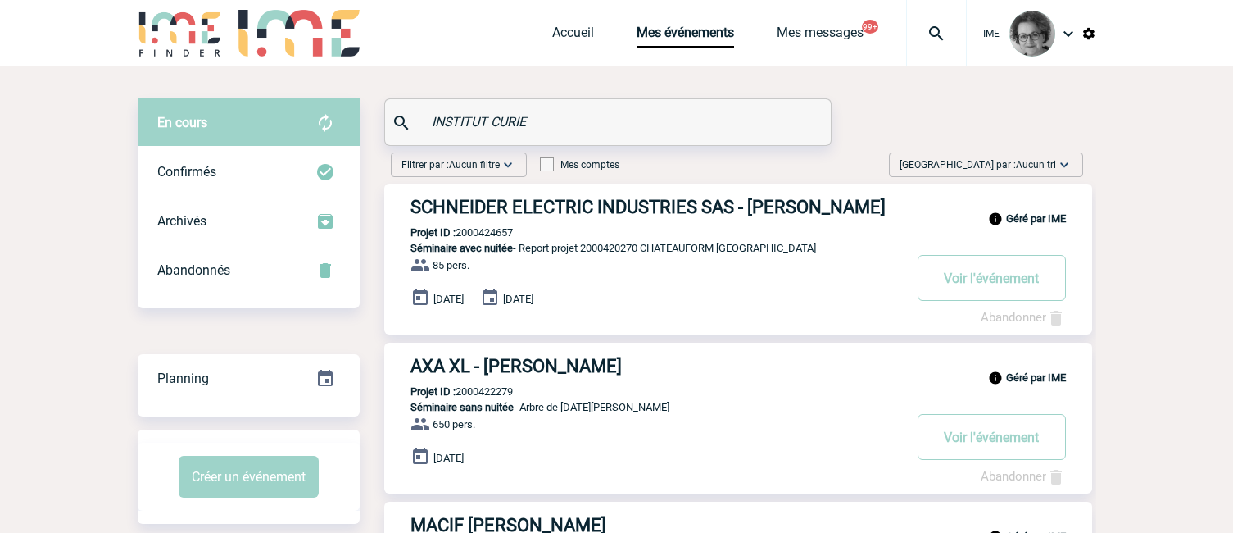
click at [435, 124] on input "INSTITUT CURIE" at bounding box center [610, 122] width 365 height 24
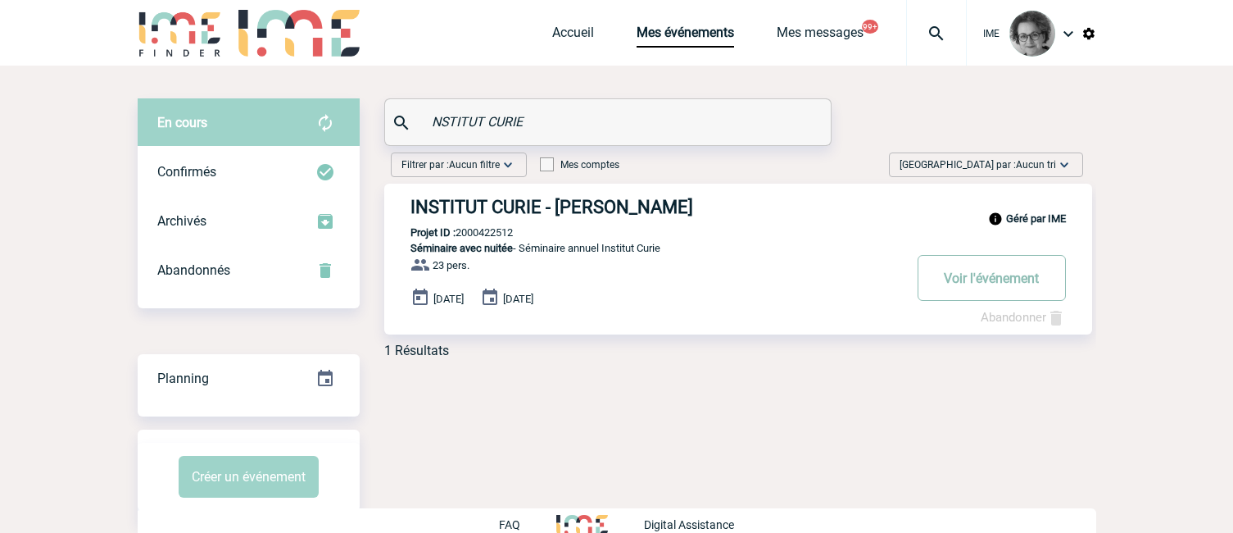
type input "NSTITUT CURIE"
click at [964, 282] on button "Voir l'événement" at bounding box center [992, 278] width 148 height 46
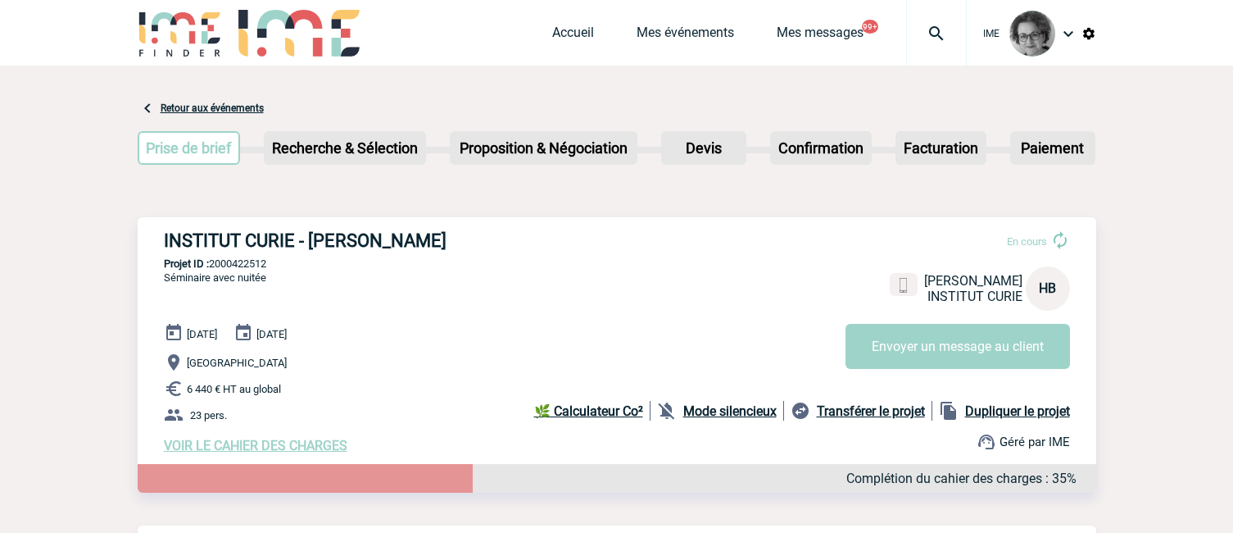
drag, startPoint x: 275, startPoint y: 265, endPoint x: 214, endPoint y: 267, distance: 60.7
click at [214, 267] on p "Projet ID : 2000422512" at bounding box center [617, 263] width 959 height 12
copy p "2000422512"
